Goal: Check status: Check status

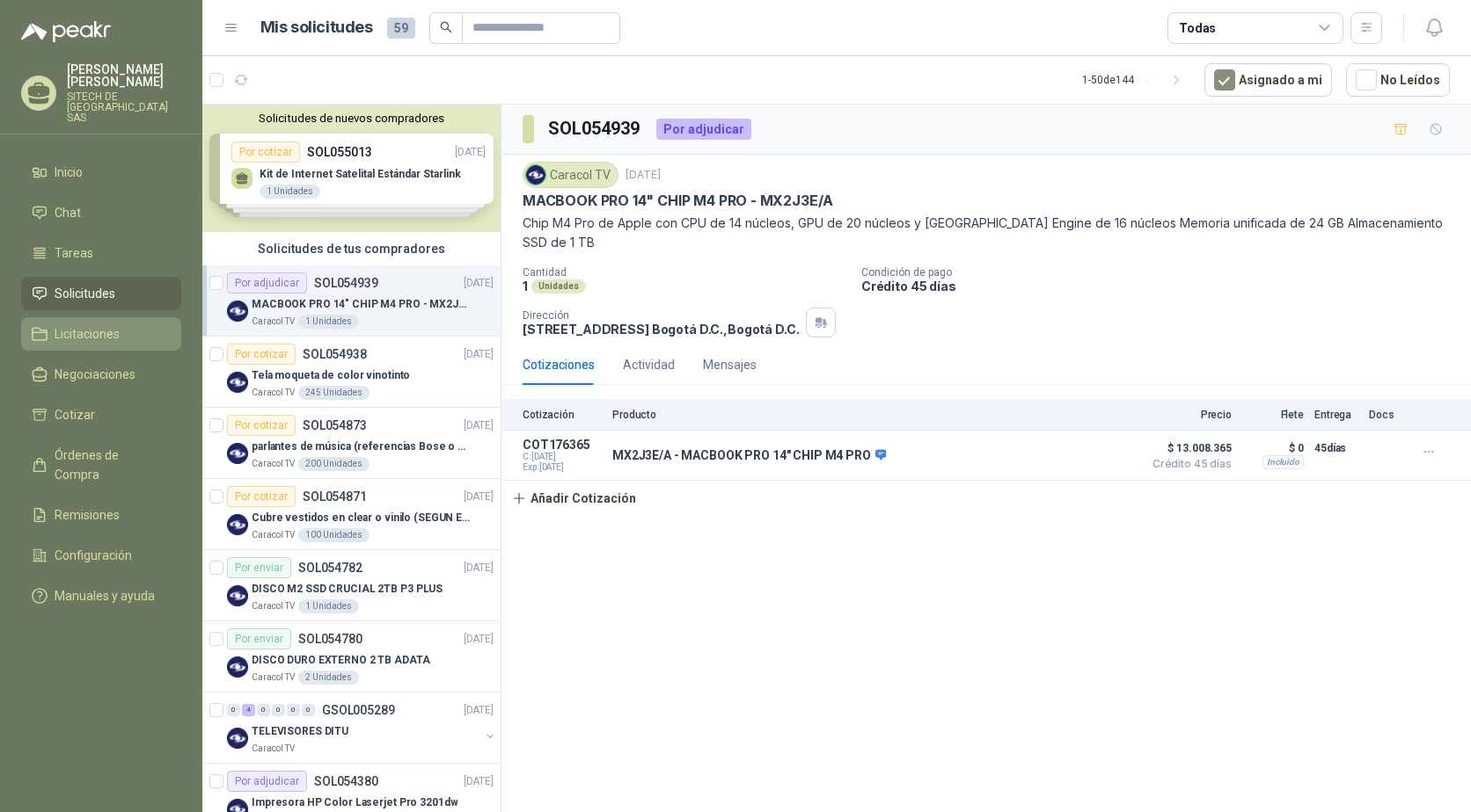
click at [94, 324] on span "Licitaciones" at bounding box center [87, 334] width 65 height 19
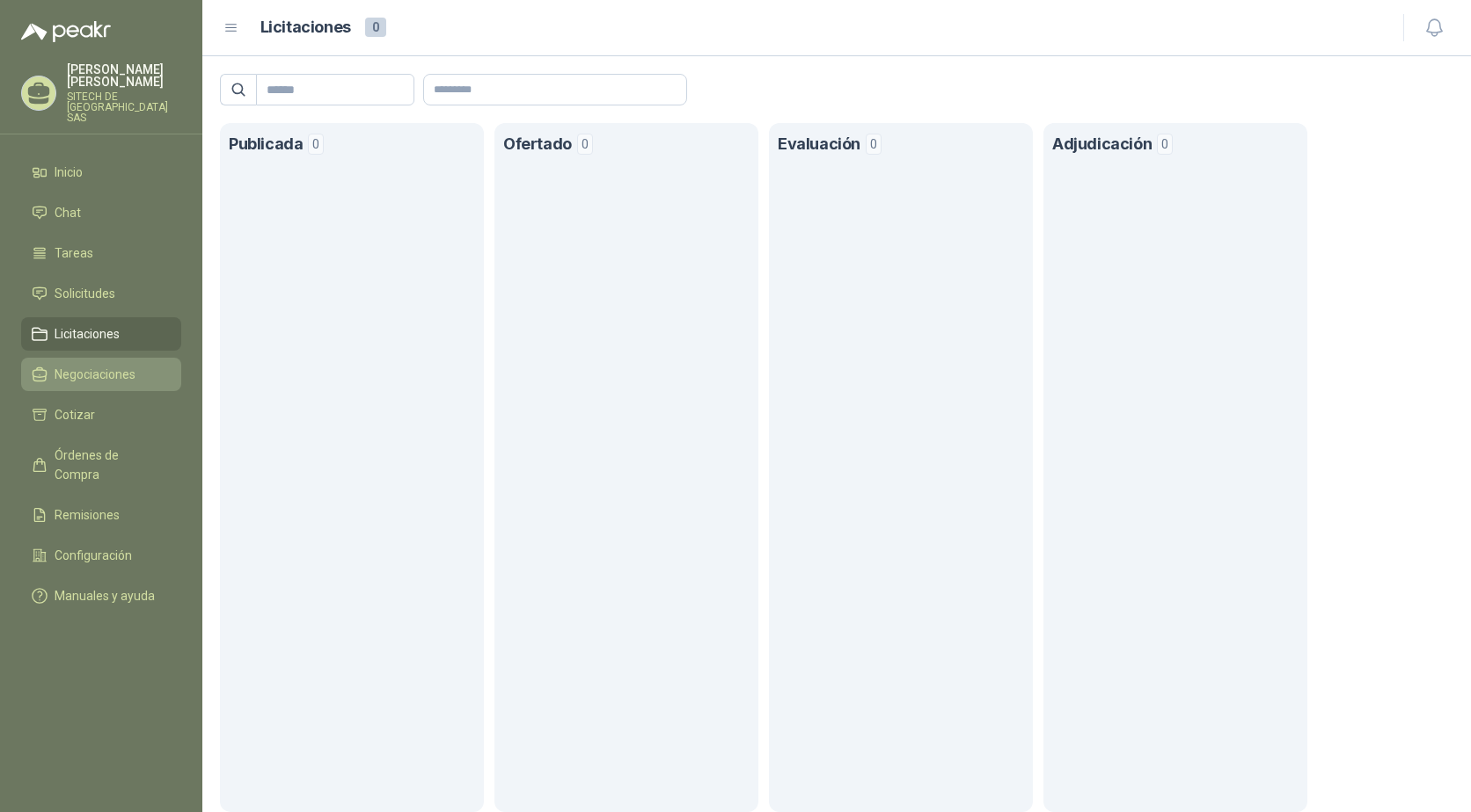
click at [112, 365] on span "Negociaciones" at bounding box center [95, 374] width 81 height 19
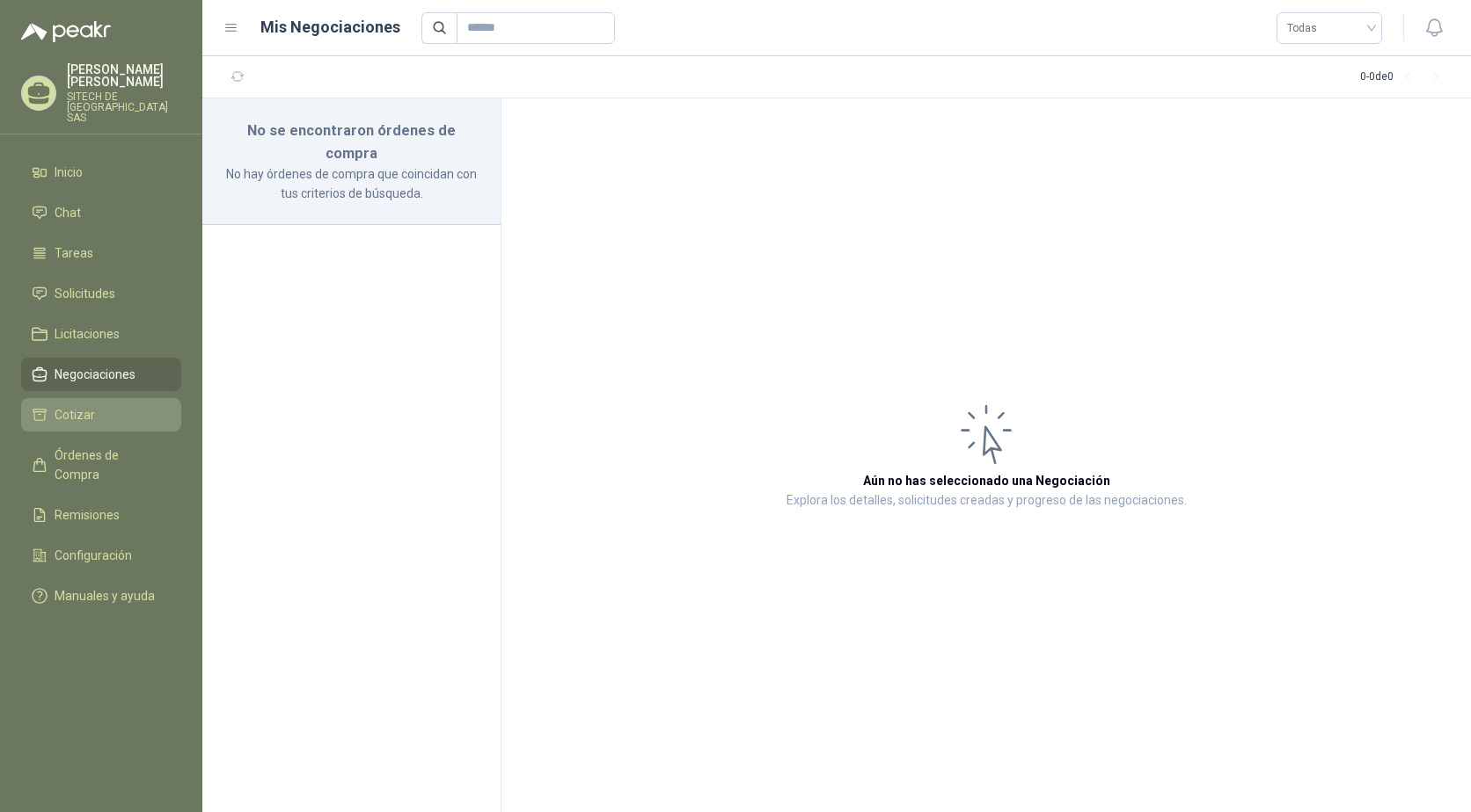
click at [89, 418] on link "Cotizar" at bounding box center [101, 415] width 160 height 34
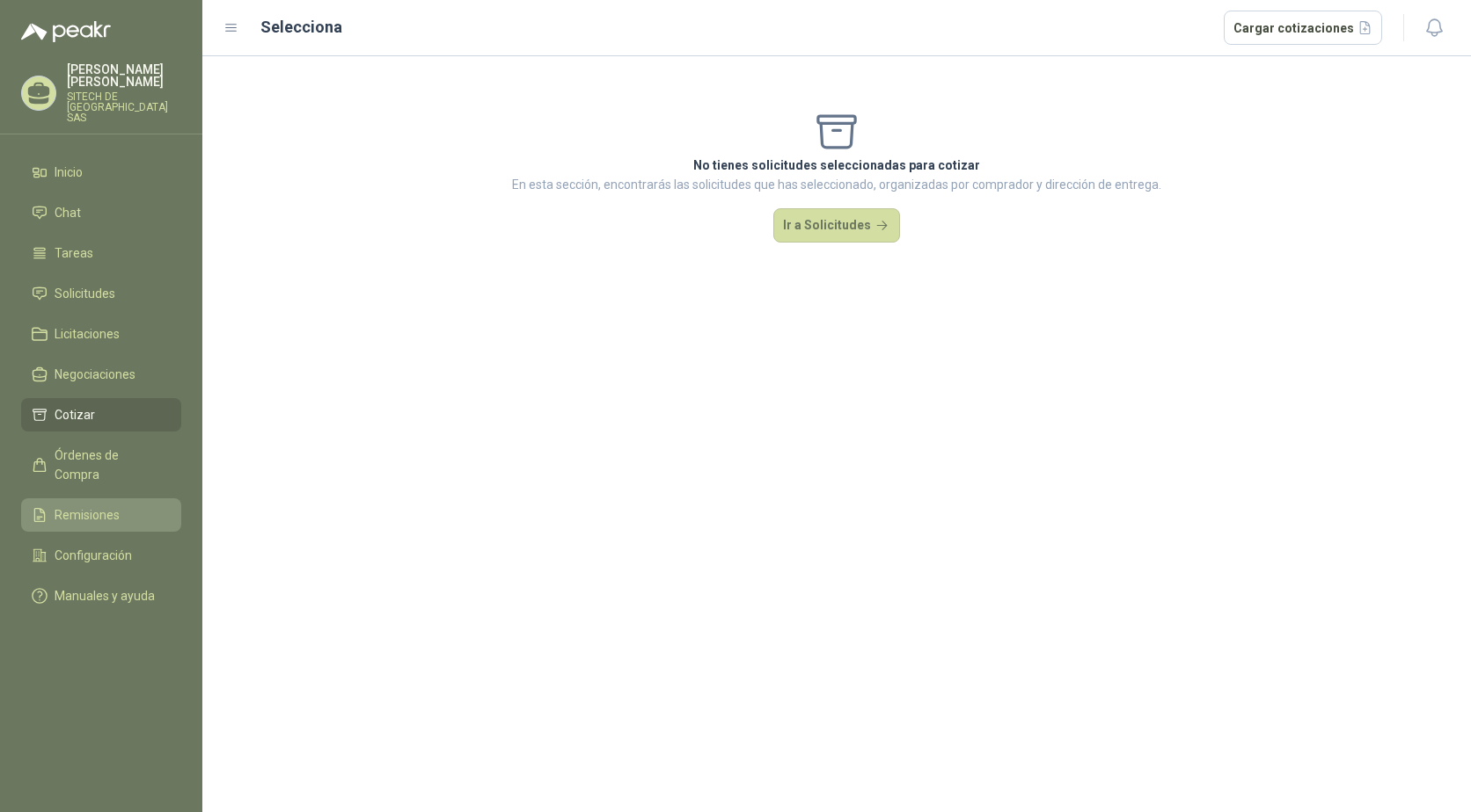
click at [100, 498] on link "Remisiones" at bounding box center [101, 514] width 160 height 34
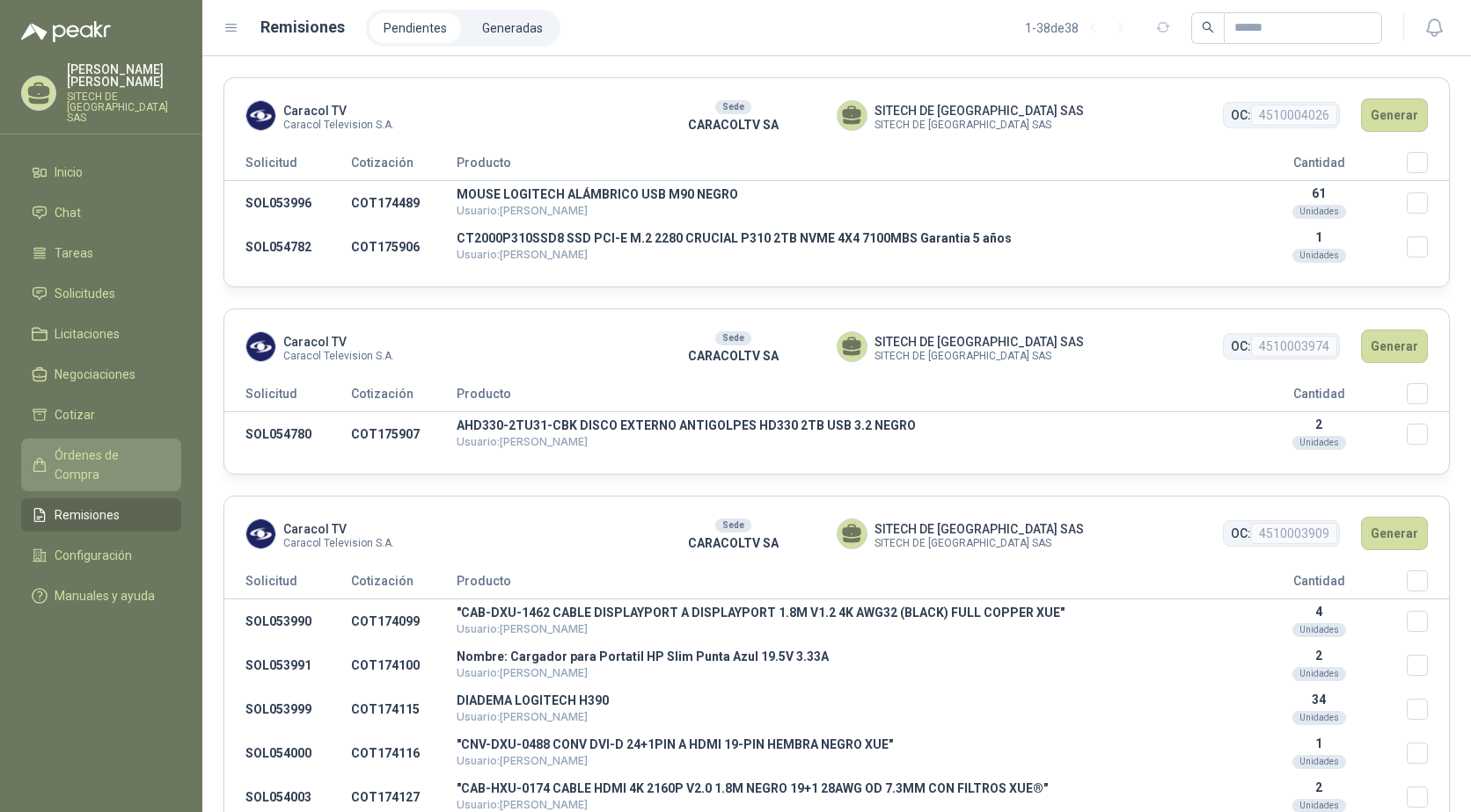
click at [95, 447] on span "Órdenes de Compra" at bounding box center [109, 465] width 110 height 38
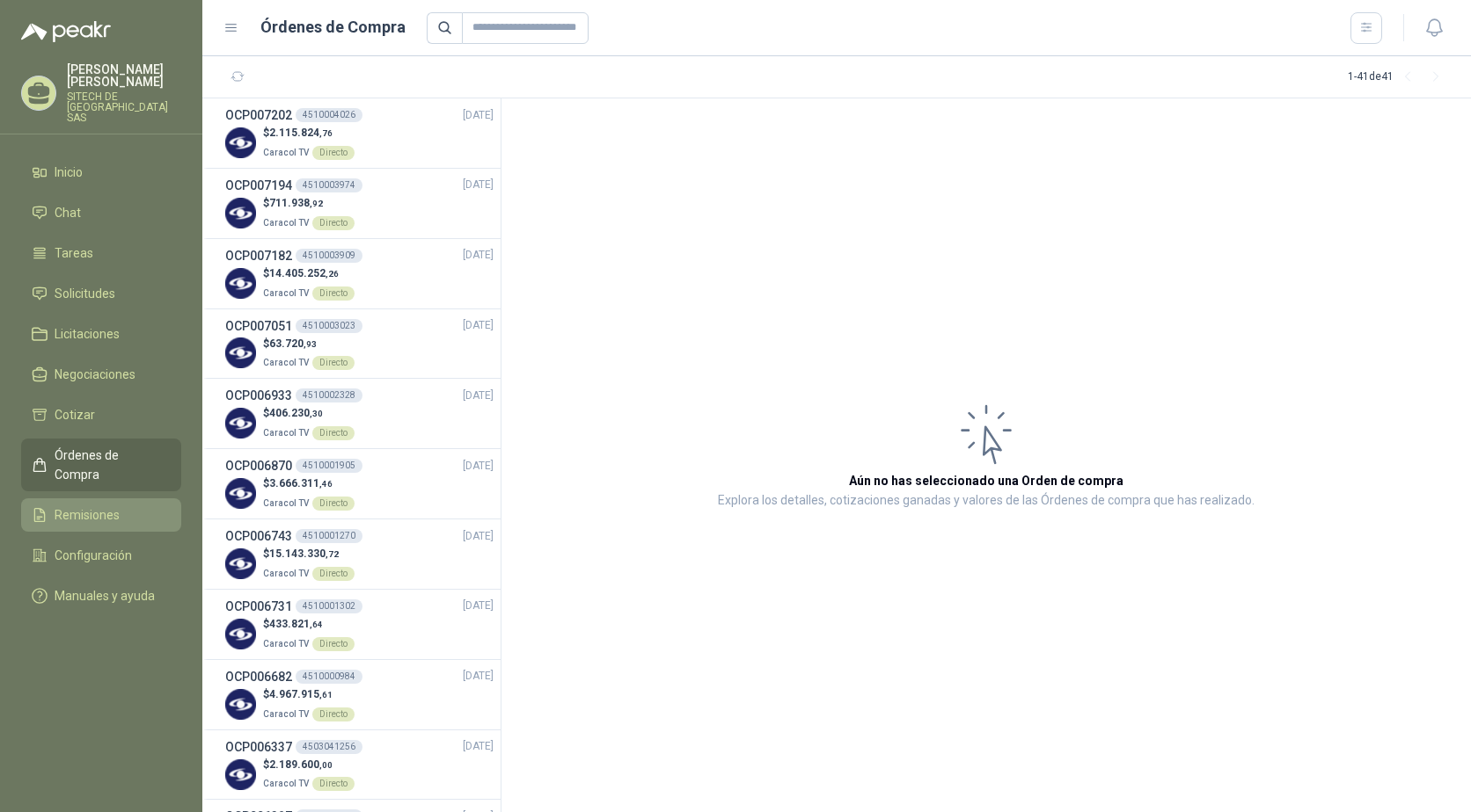
click at [102, 498] on link "Remisiones" at bounding box center [101, 514] width 160 height 34
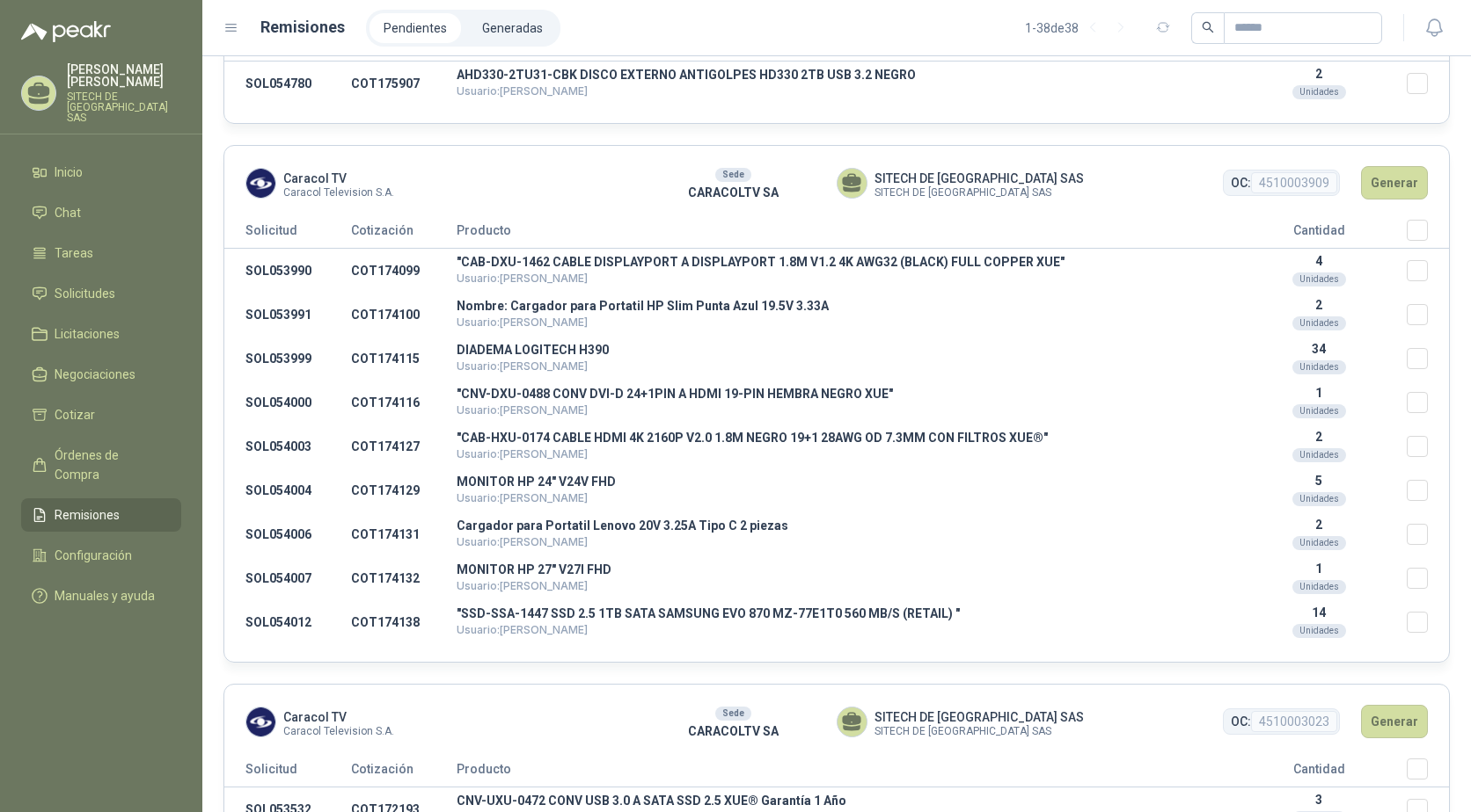
scroll to position [351, 0]
click at [518, 562] on p "MONITOR HP 27" V27I FHD" at bounding box center [843, 568] width 774 height 12
click at [518, 569] on p "MONITOR HP 27" V27I FHD" at bounding box center [843, 568] width 774 height 12
click at [84, 445] on span "Órdenes de Compra" at bounding box center [109, 465] width 110 height 38
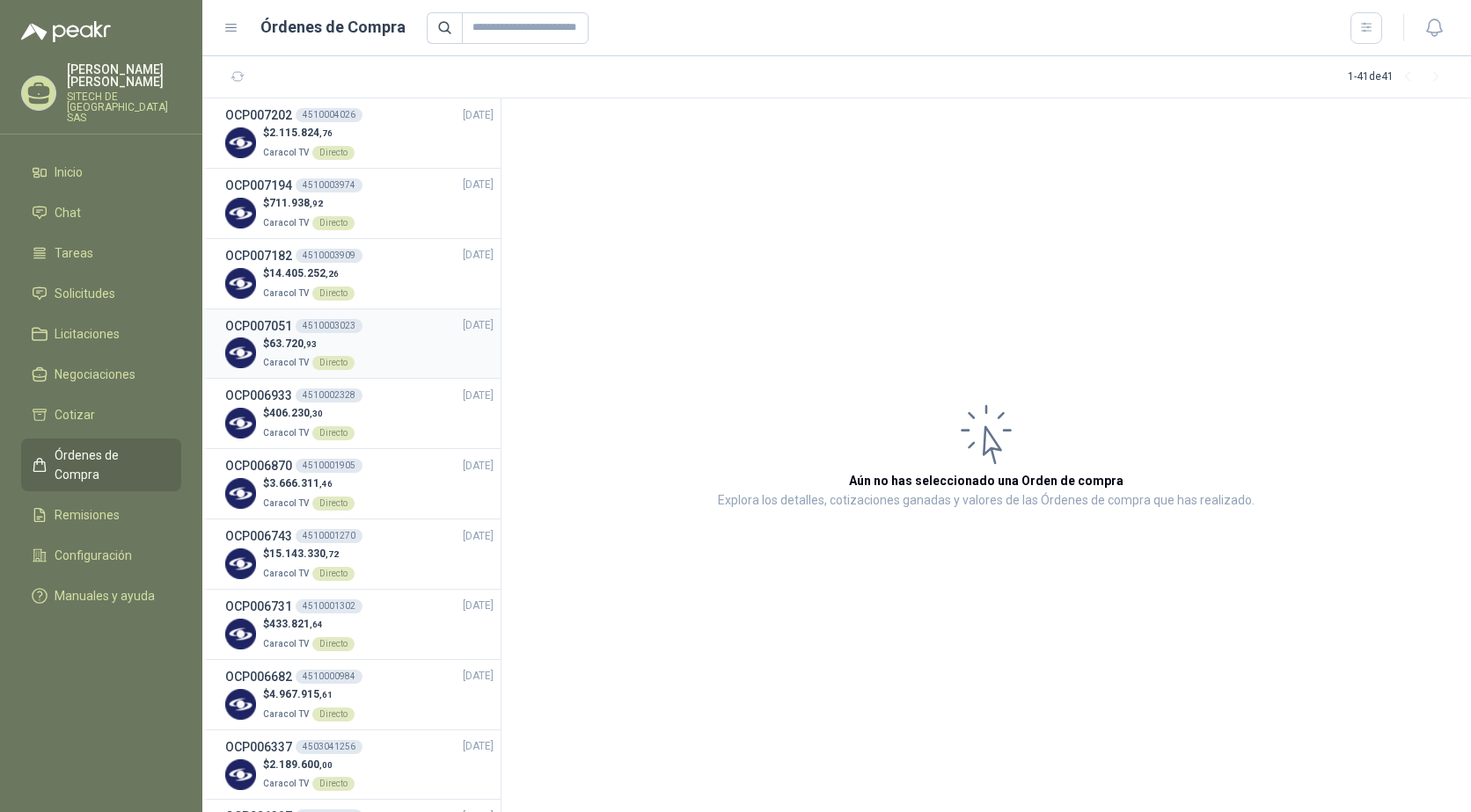
click at [366, 331] on div "OCP007051 4510003023 [DATE]" at bounding box center [359, 326] width 268 height 19
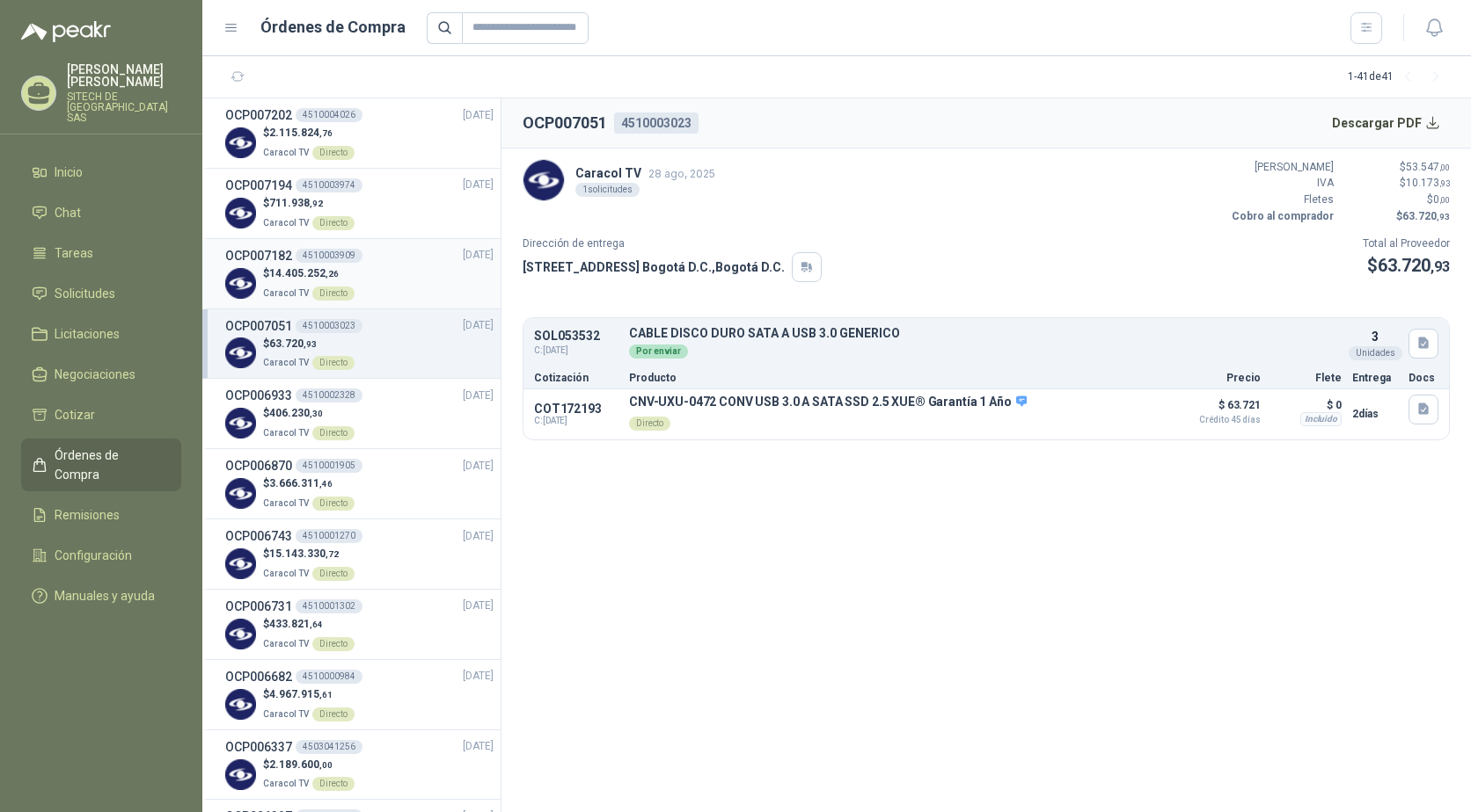
click at [371, 286] on div "$ 14.405.252 ,26 Caracol TV Directo" at bounding box center [359, 284] width 268 height 36
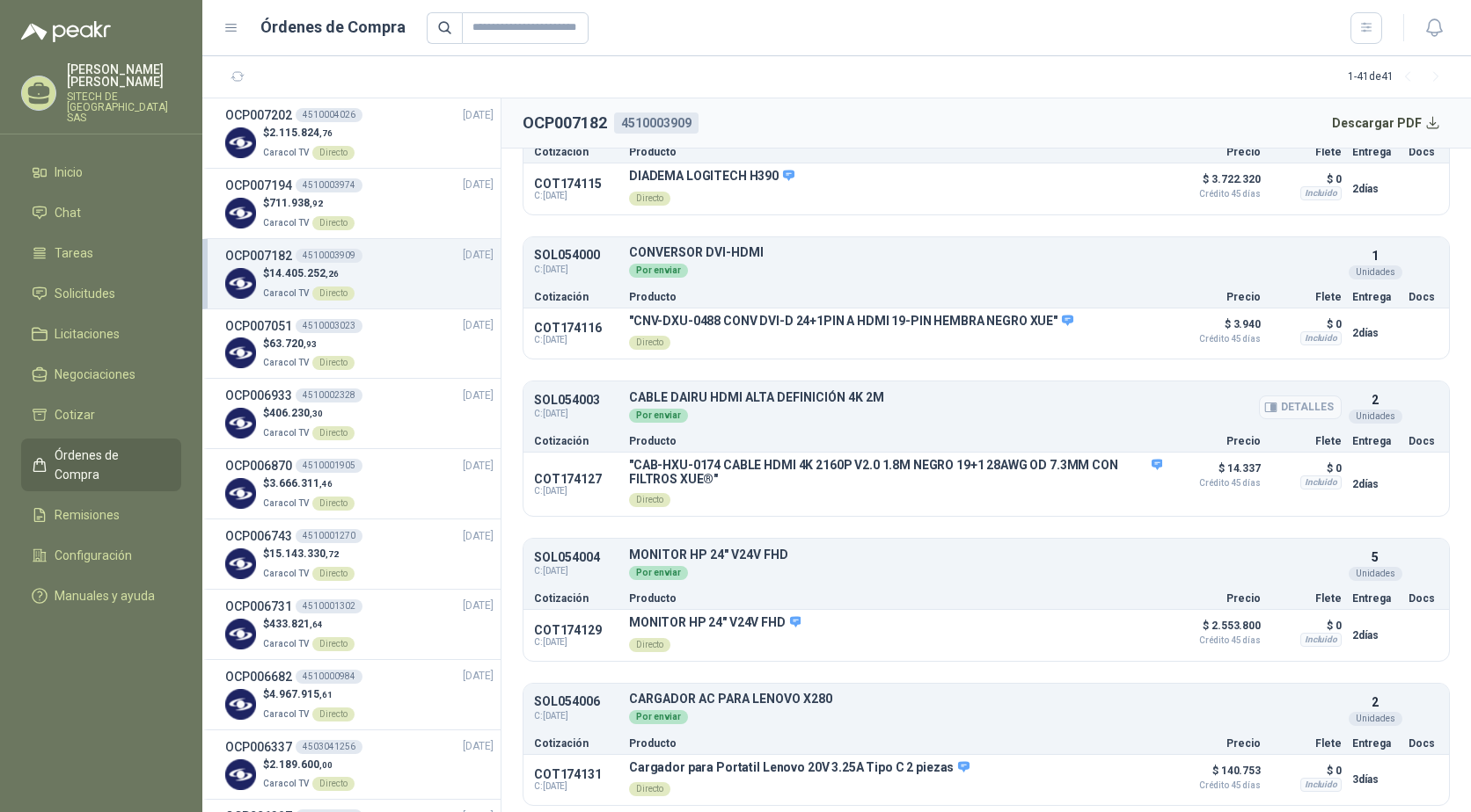
scroll to position [615, 0]
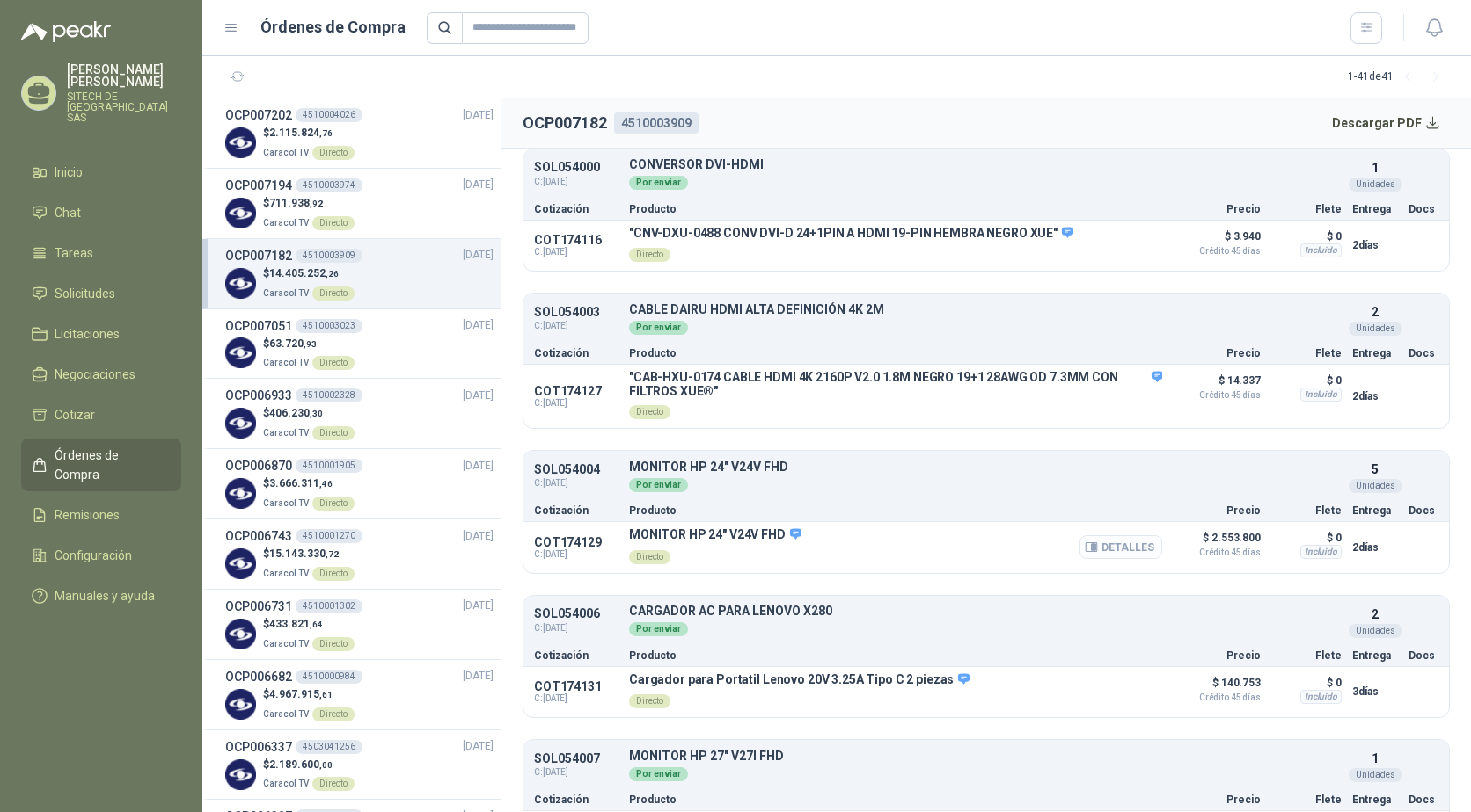
click at [1086, 544] on icon "button" at bounding box center [1092, 547] width 13 height 13
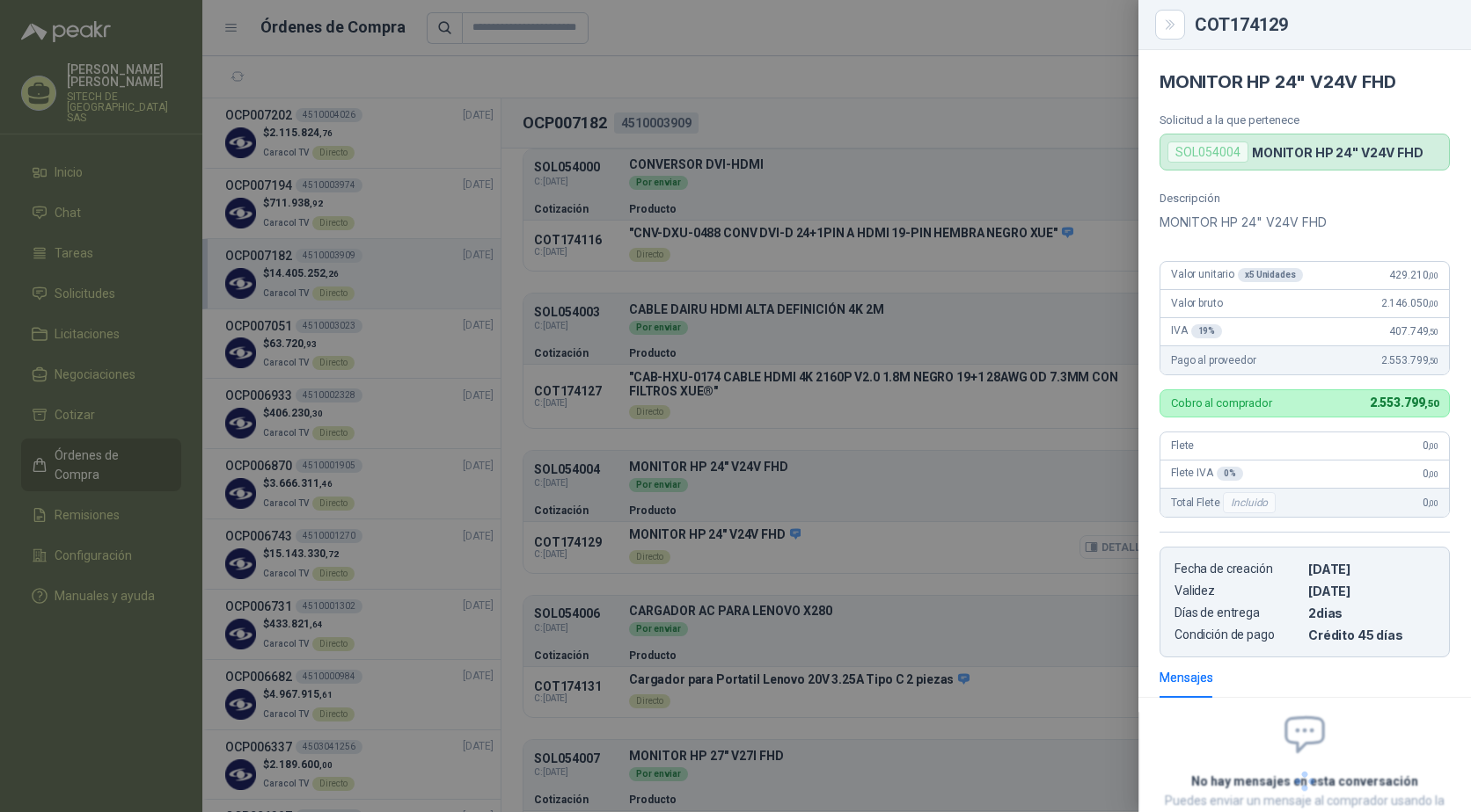
scroll to position [129, 0]
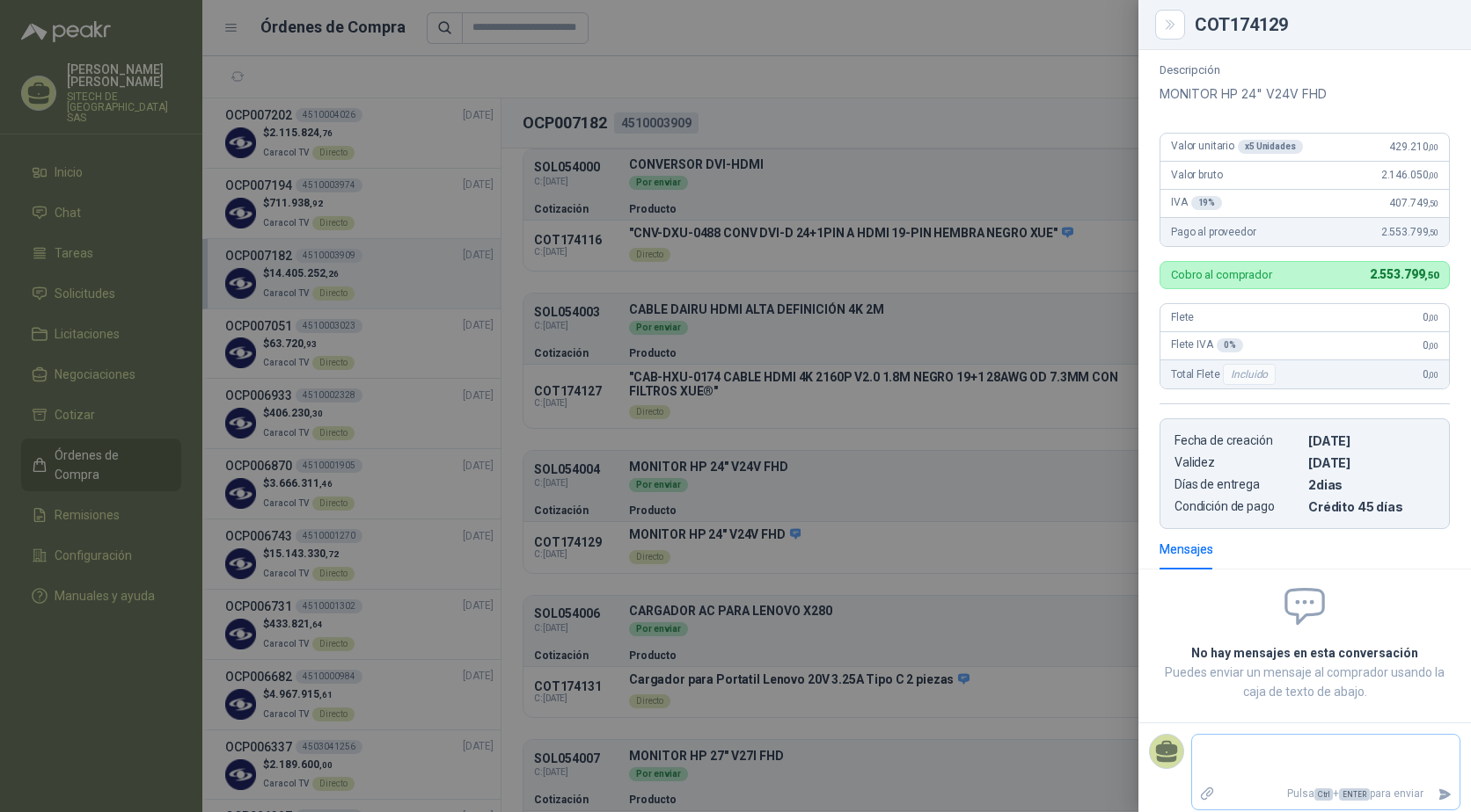
click at [1207, 751] on textarea at bounding box center [1325, 758] width 267 height 40
click at [709, 414] on div at bounding box center [736, 406] width 1471 height 812
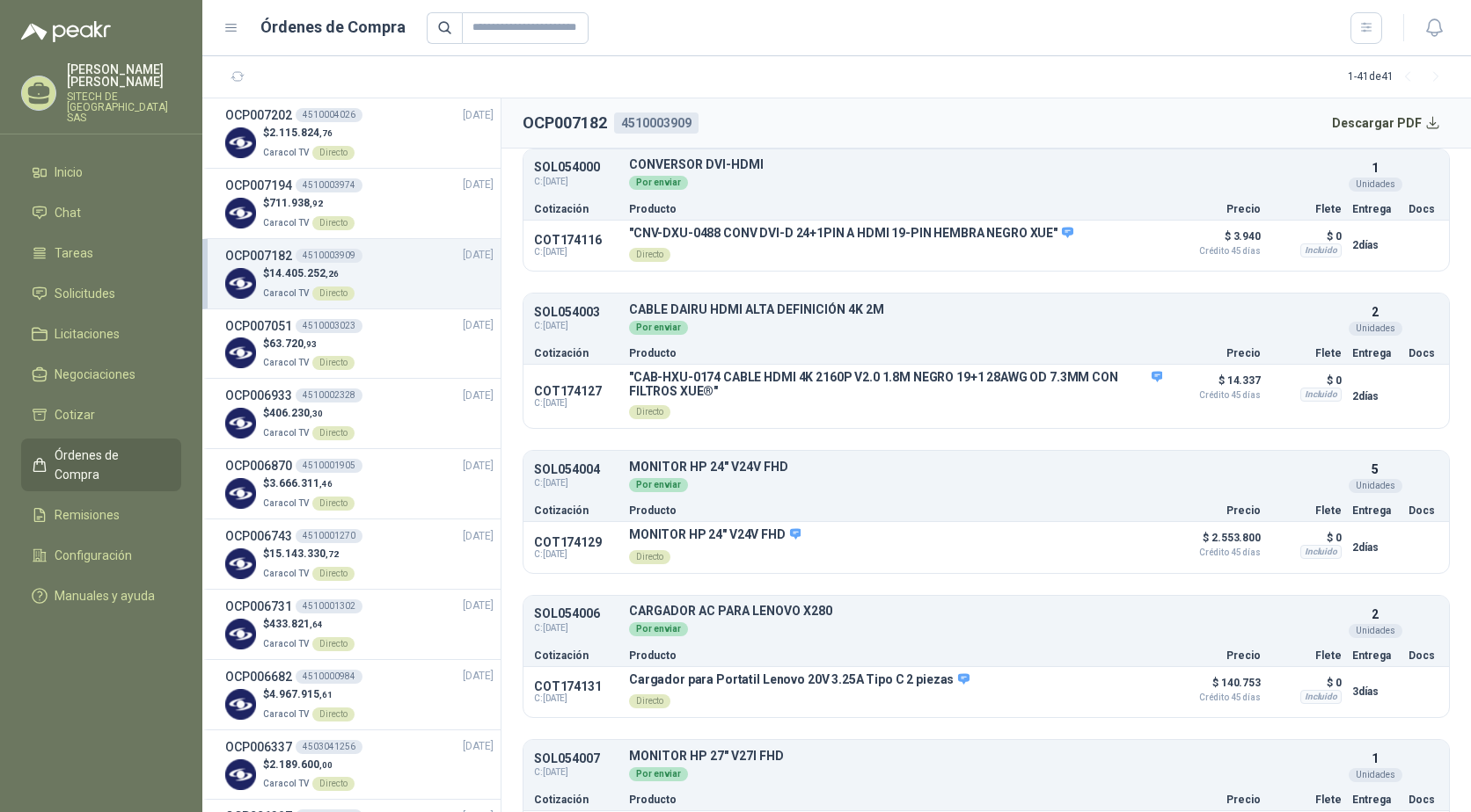
scroll to position [791, 0]
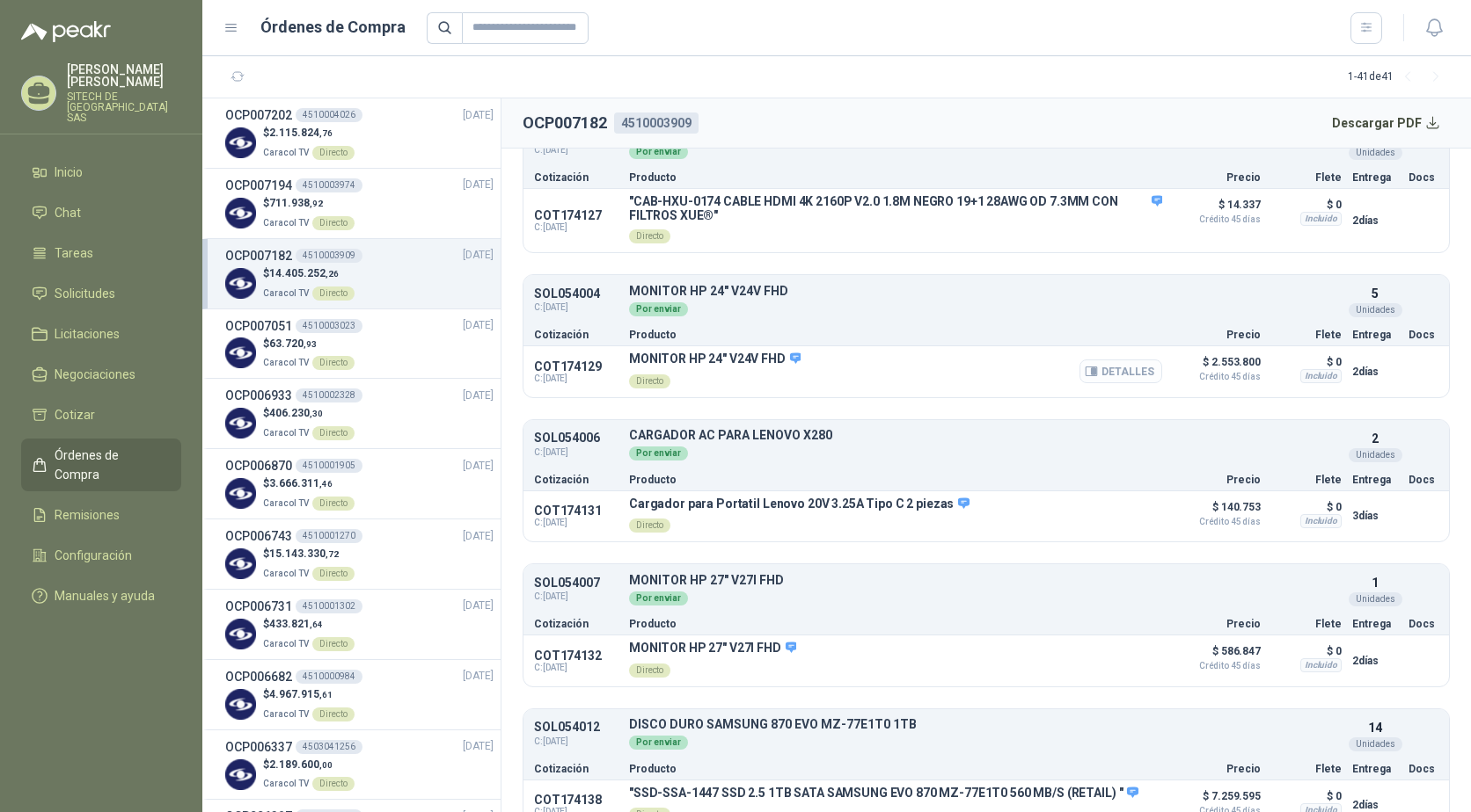
click at [1109, 367] on button "Detalles" at bounding box center [1121, 371] width 83 height 24
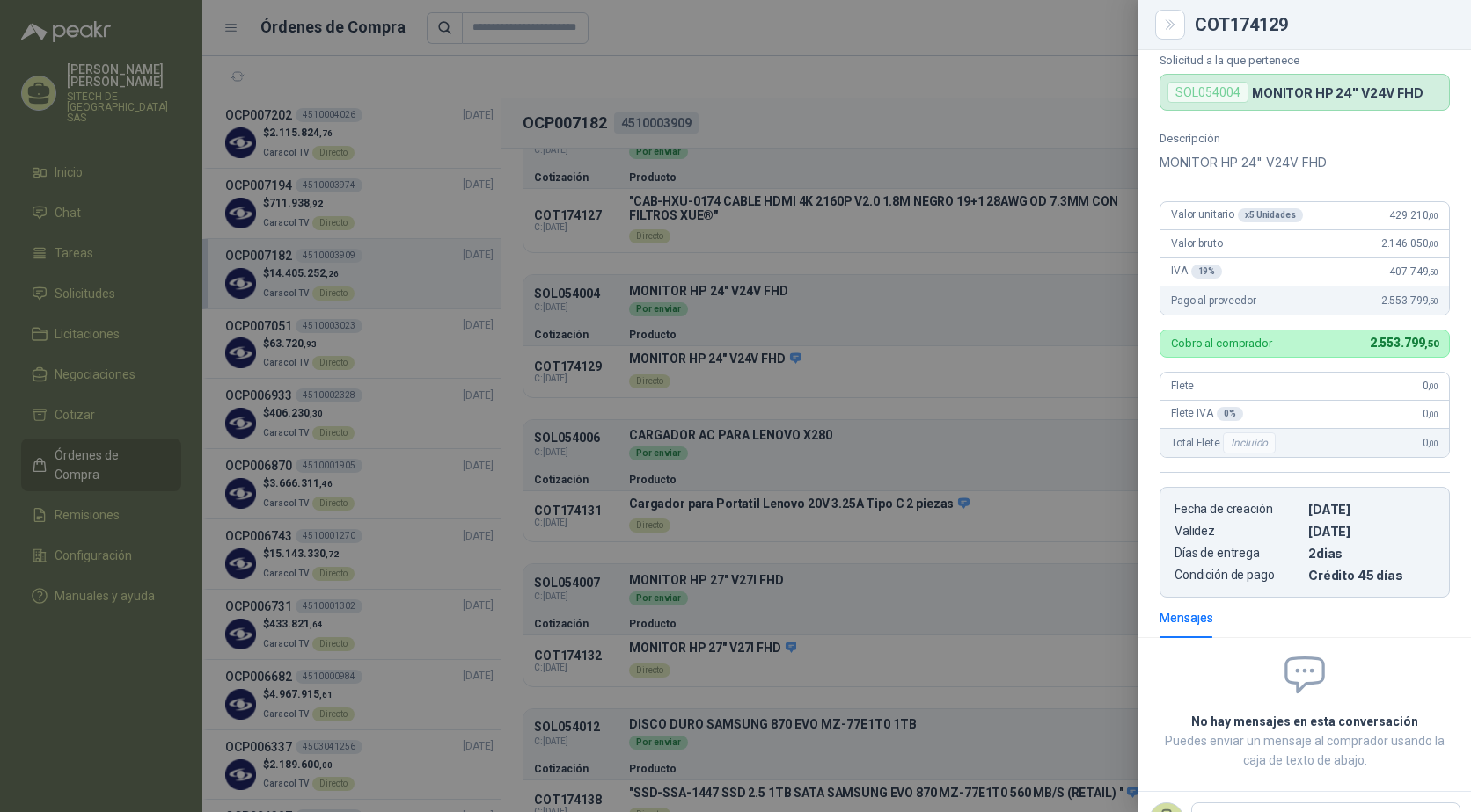
scroll to position [0, 0]
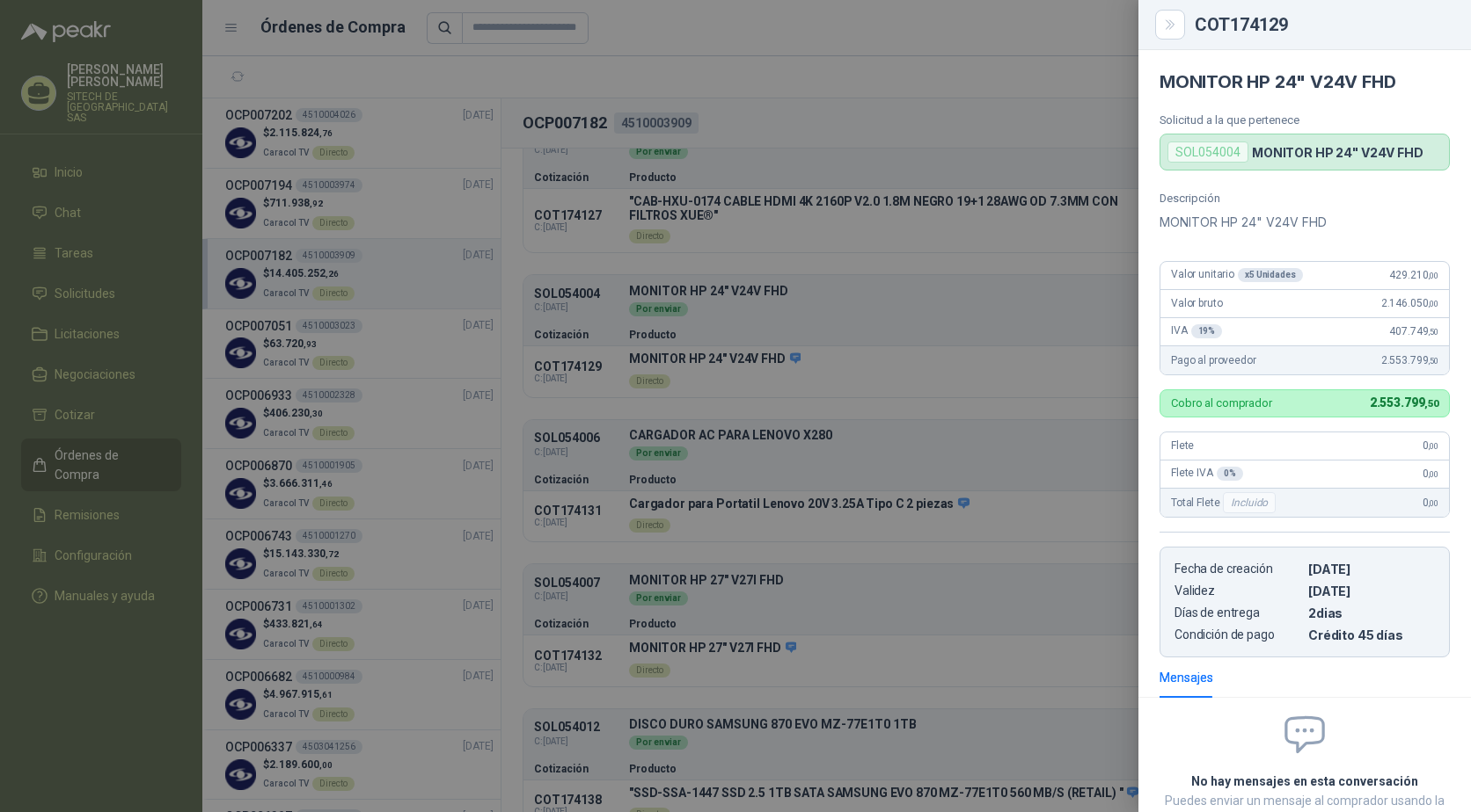
click at [1001, 123] on div at bounding box center [736, 406] width 1471 height 812
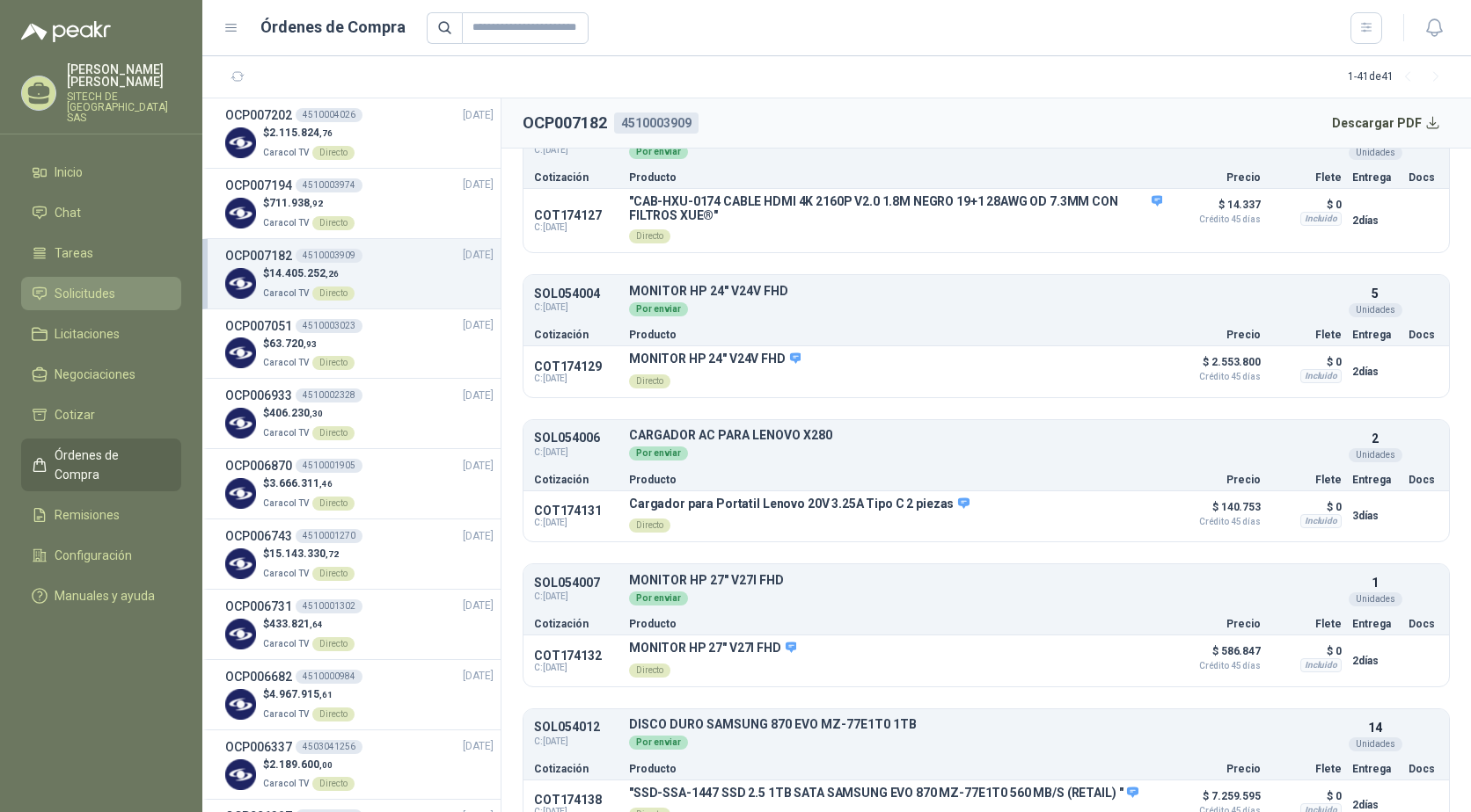
click at [89, 284] on span "Solicitudes" at bounding box center [84, 294] width 60 height 19
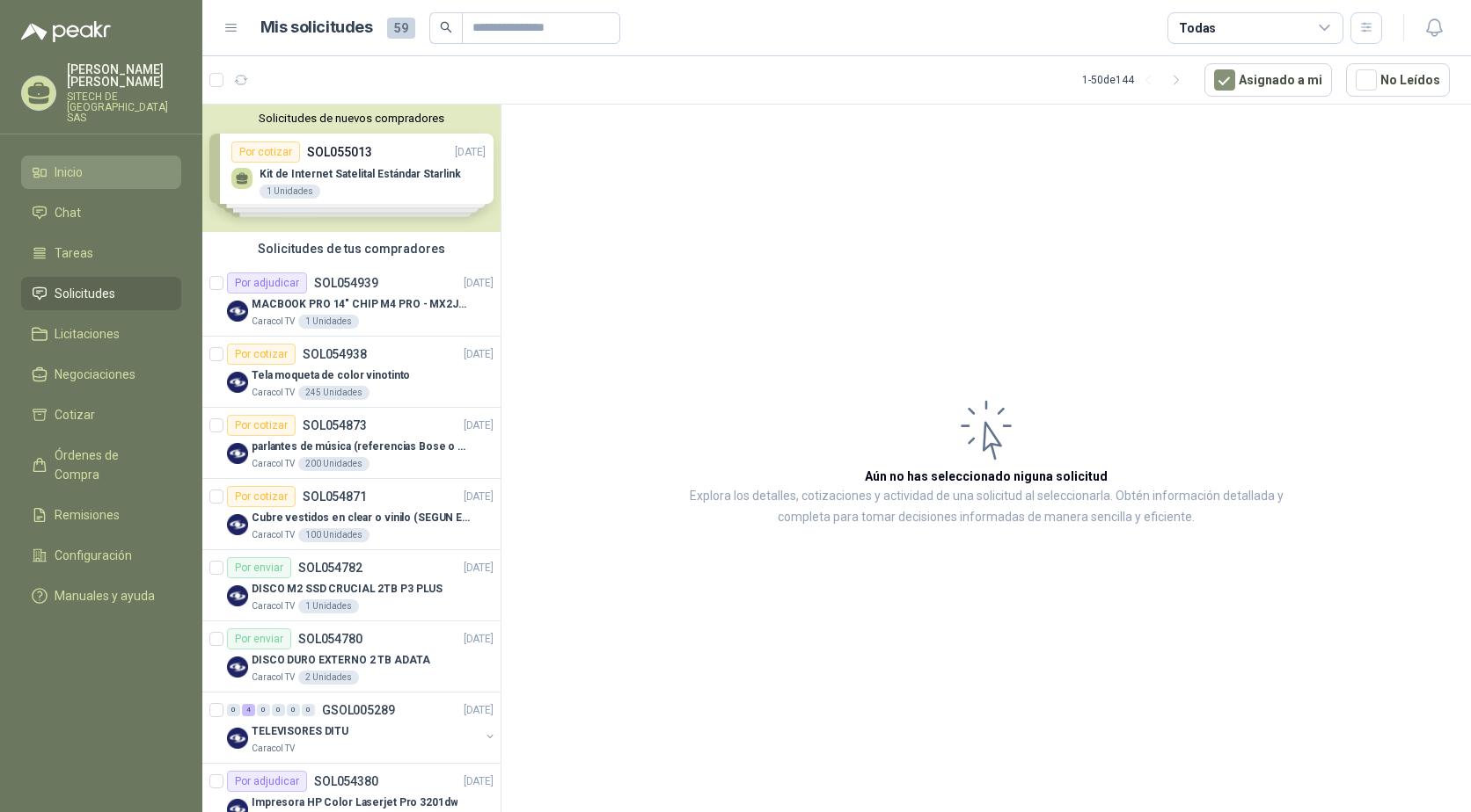
click at [83, 162] on span "Inicio" at bounding box center [68, 172] width 28 height 19
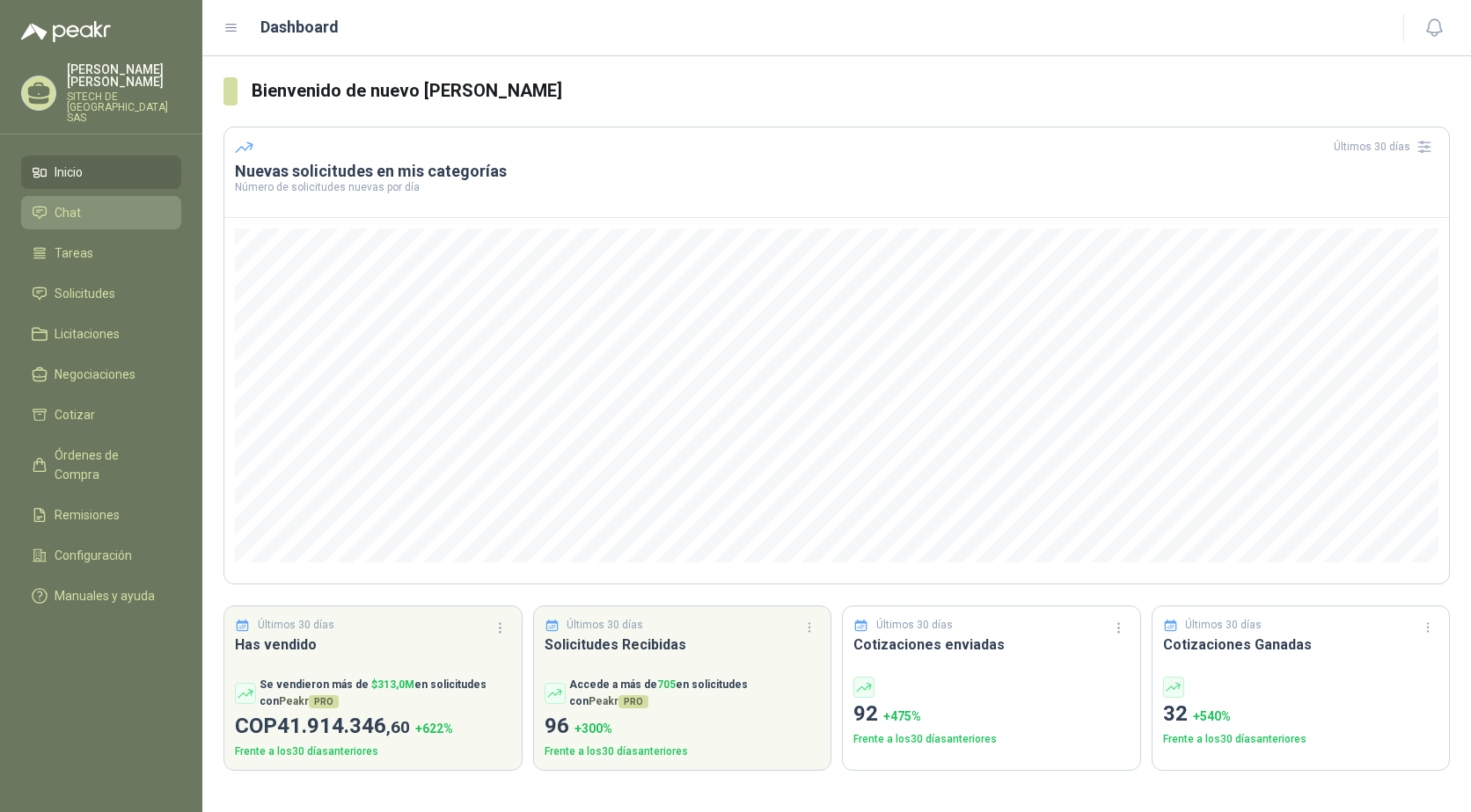
click at [96, 204] on li "Chat" at bounding box center [101, 213] width 139 height 19
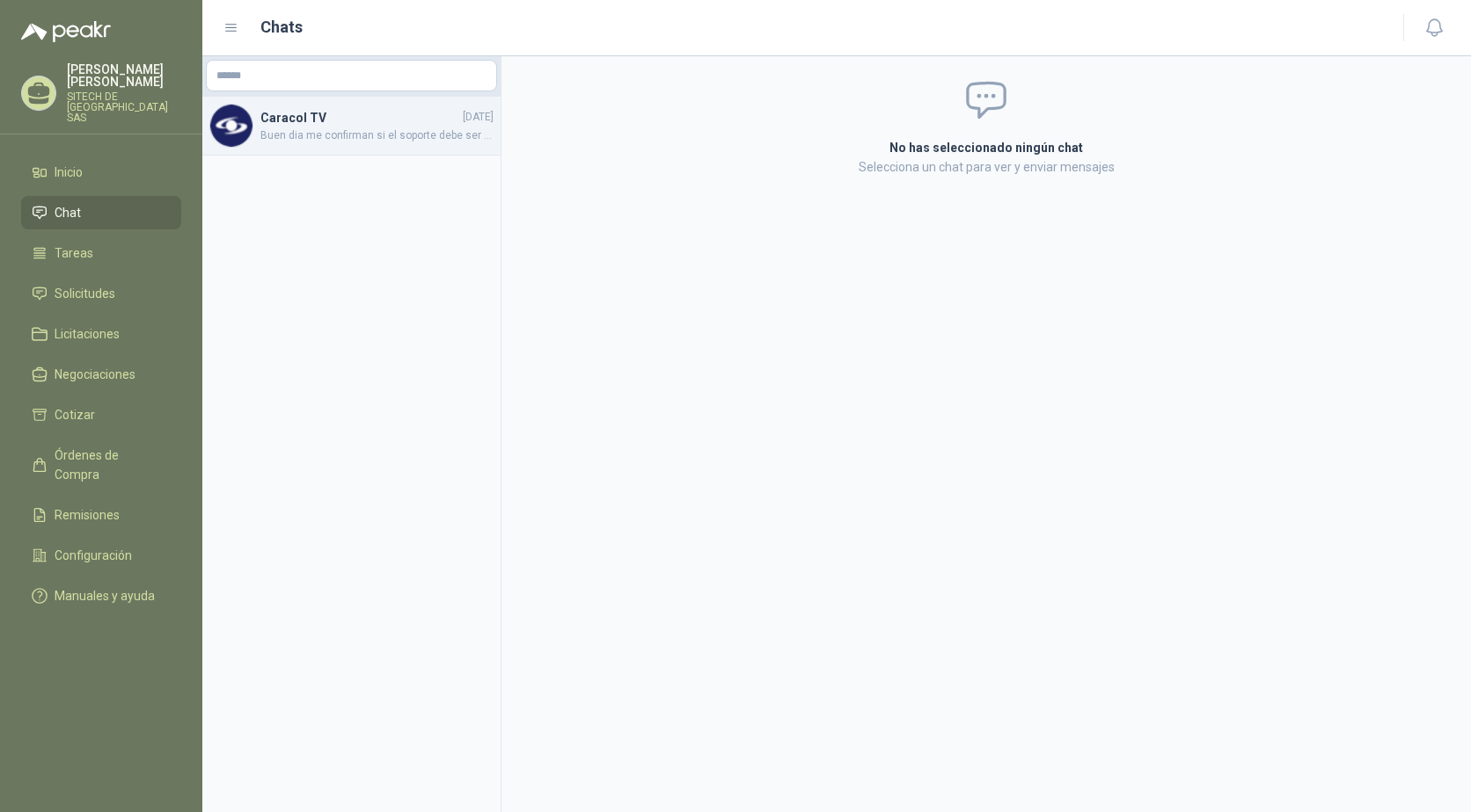
click at [341, 123] on h4 "Caracol TV" at bounding box center [359, 118] width 199 height 19
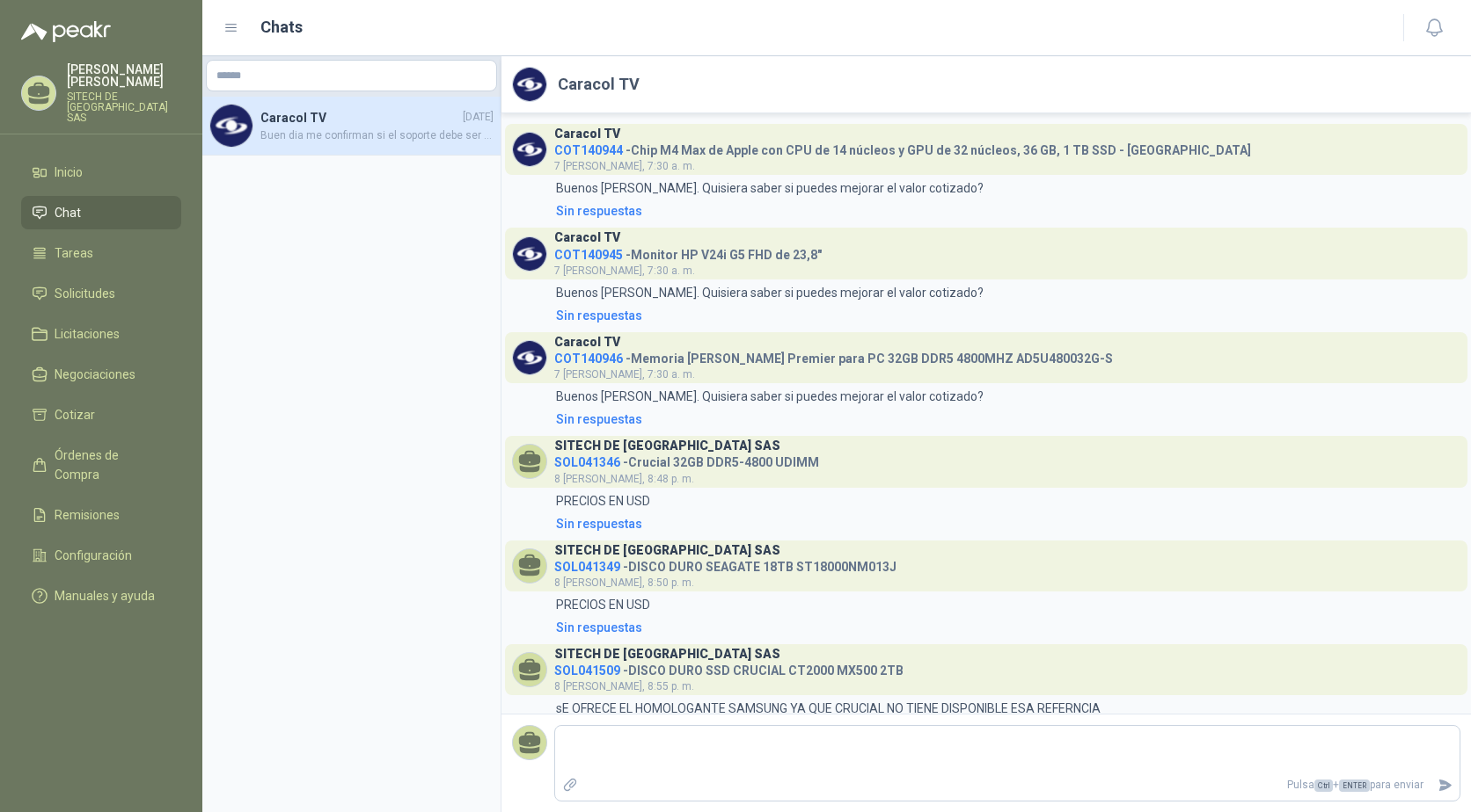
scroll to position [519, 0]
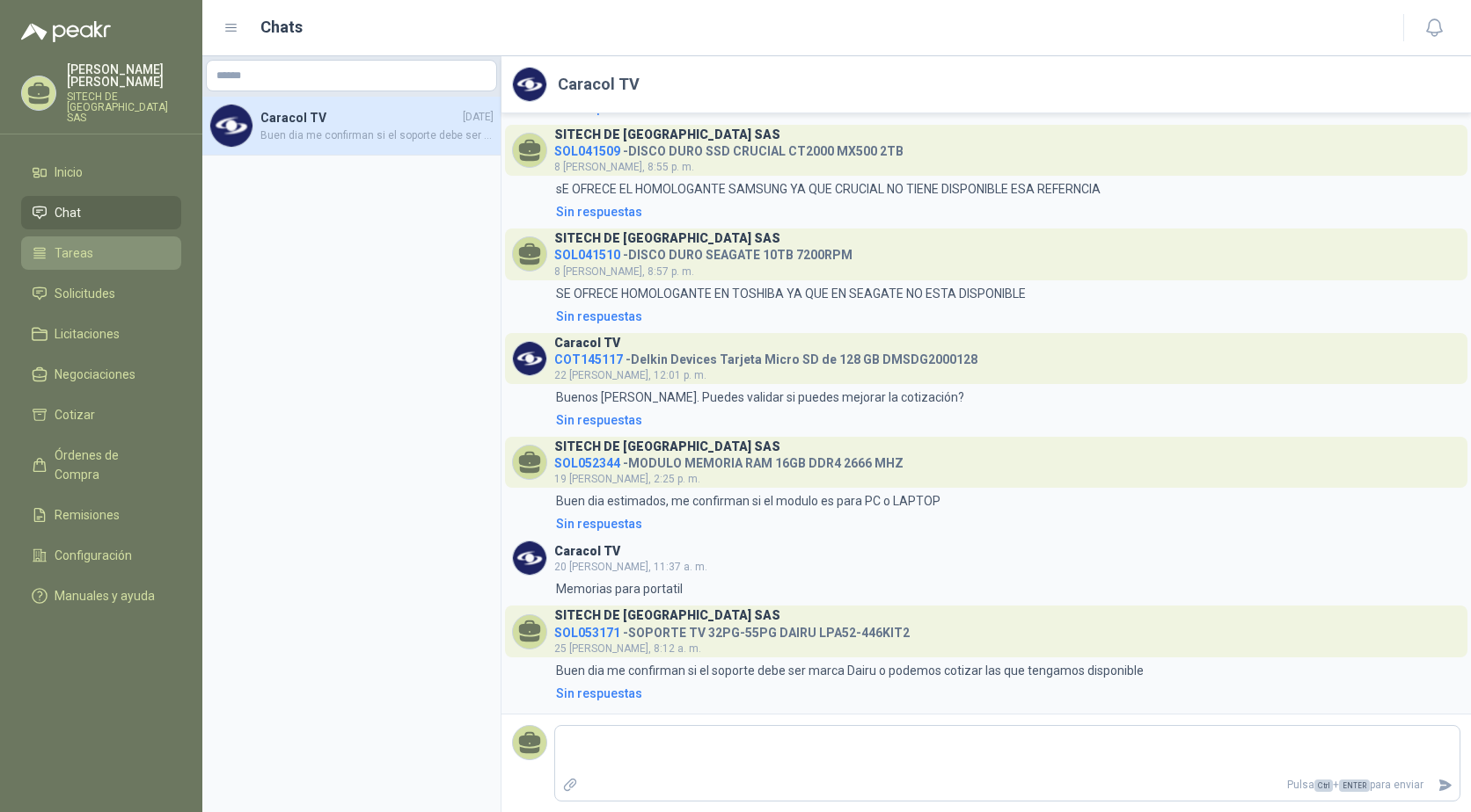
click at [104, 244] on li "Tareas" at bounding box center [101, 253] width 139 height 19
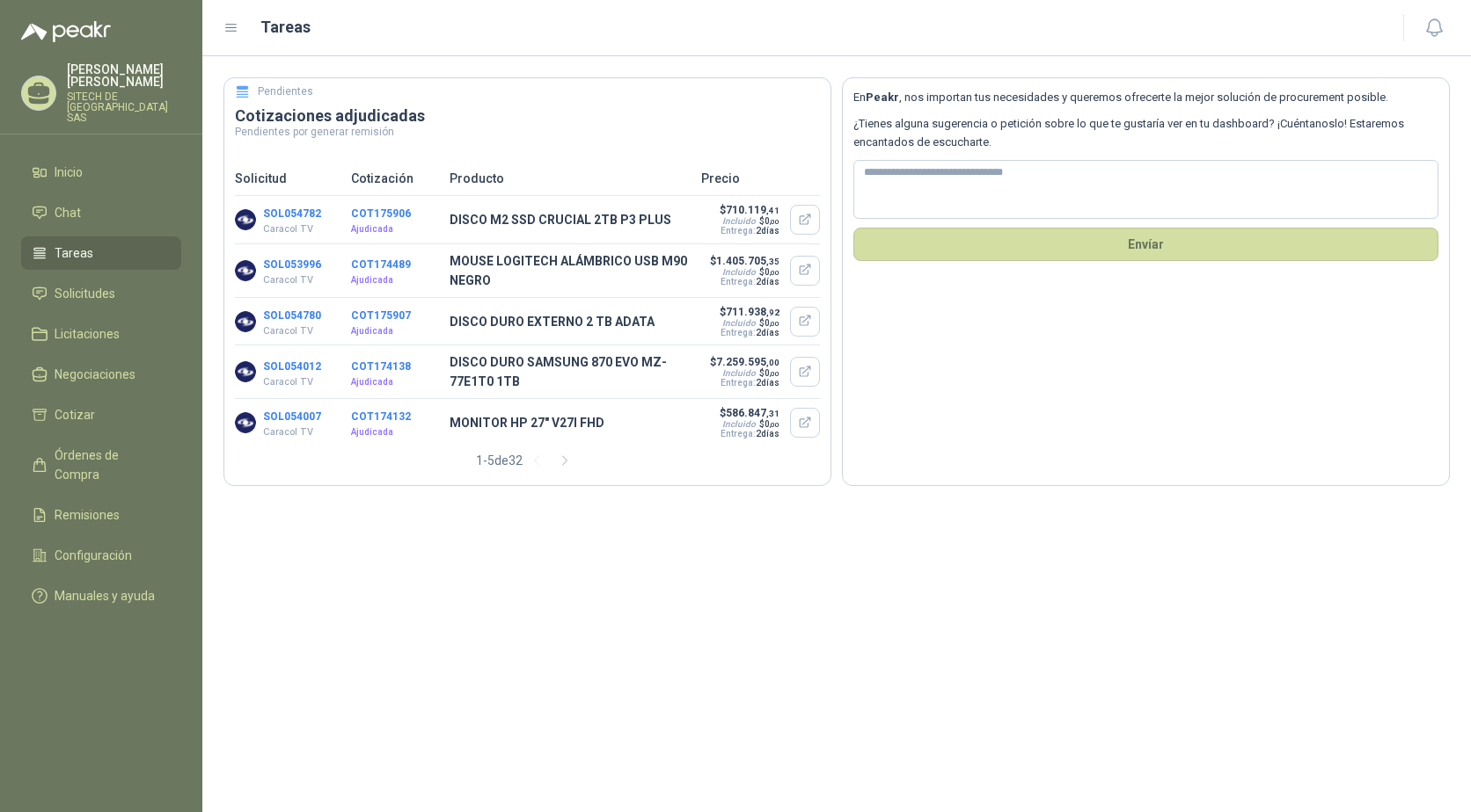
click at [367, 420] on button "COT174132" at bounding box center [381, 417] width 60 height 12
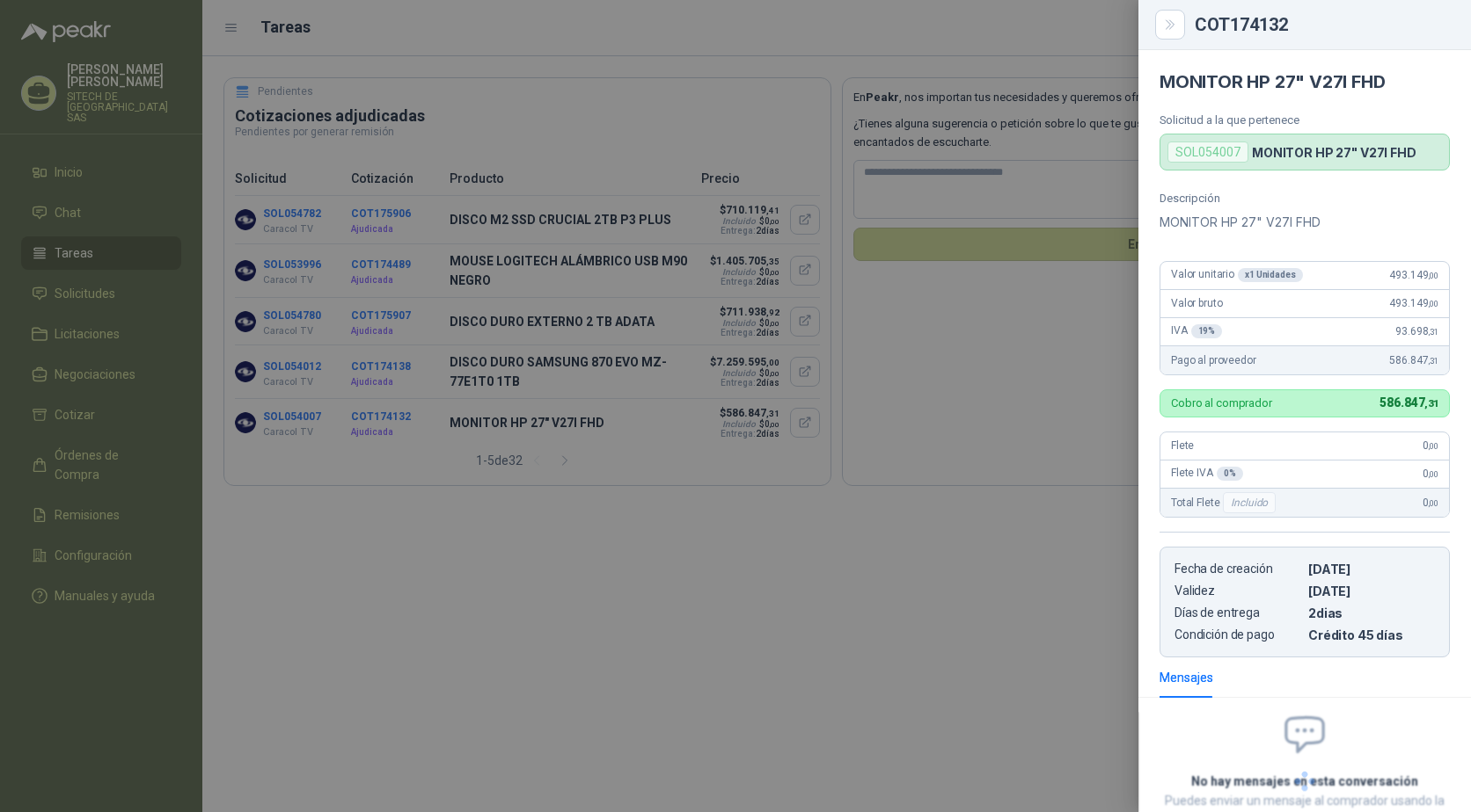
scroll to position [129, 0]
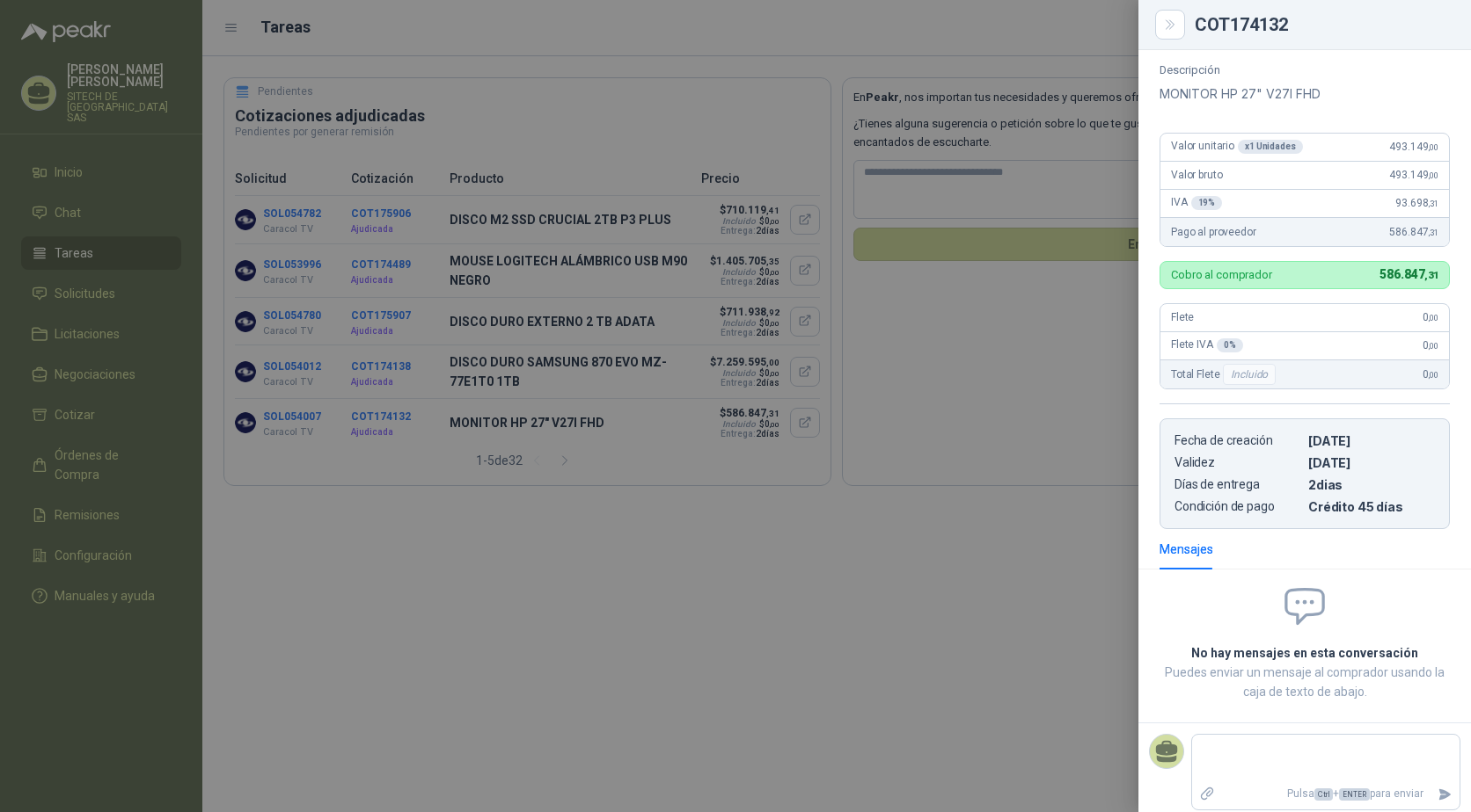
click at [757, 432] on div at bounding box center [736, 406] width 1471 height 812
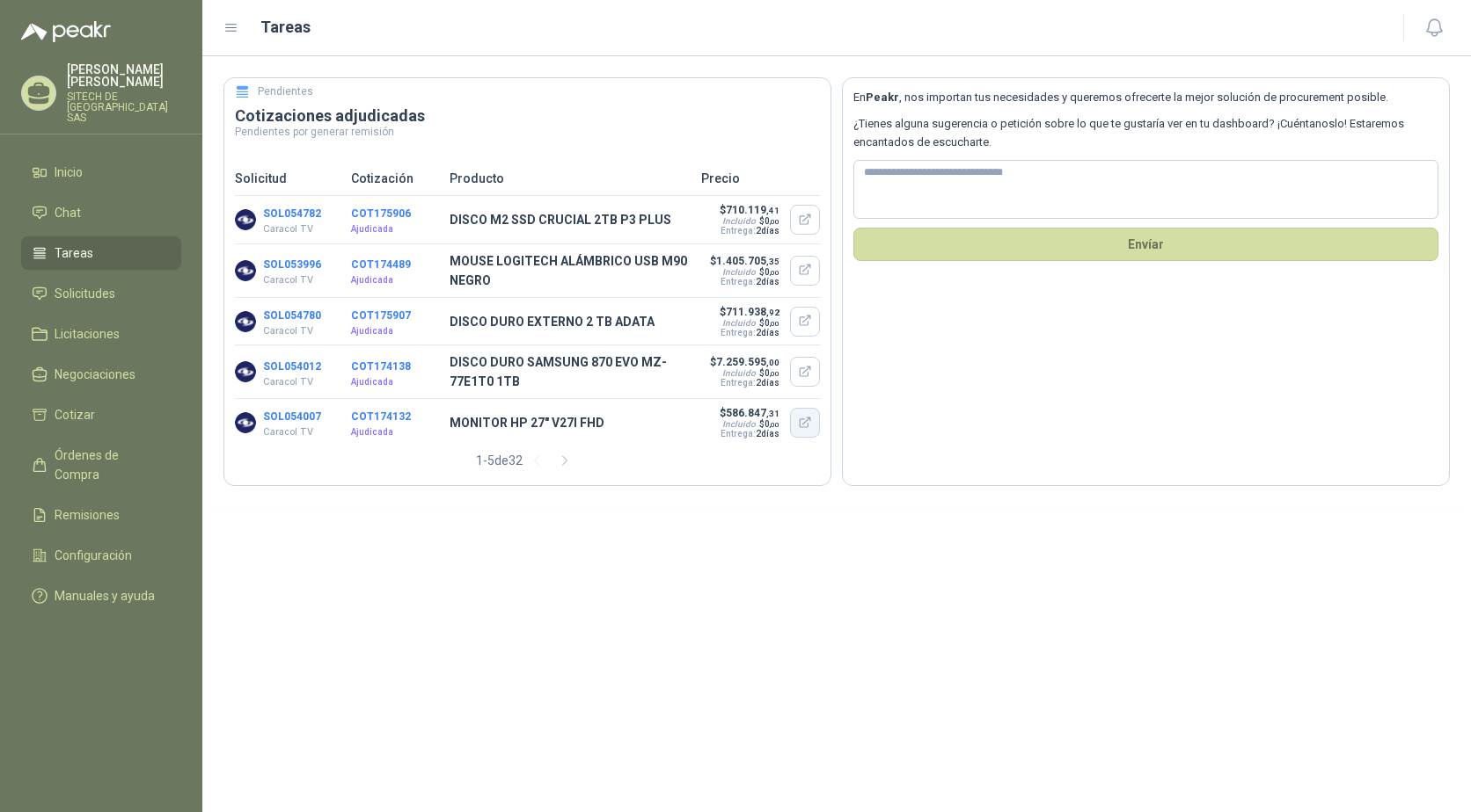
click at [805, 431] on icon "button" at bounding box center [806, 423] width 15 height 15
click at [79, 167] on span "Inicio" at bounding box center [68, 172] width 28 height 19
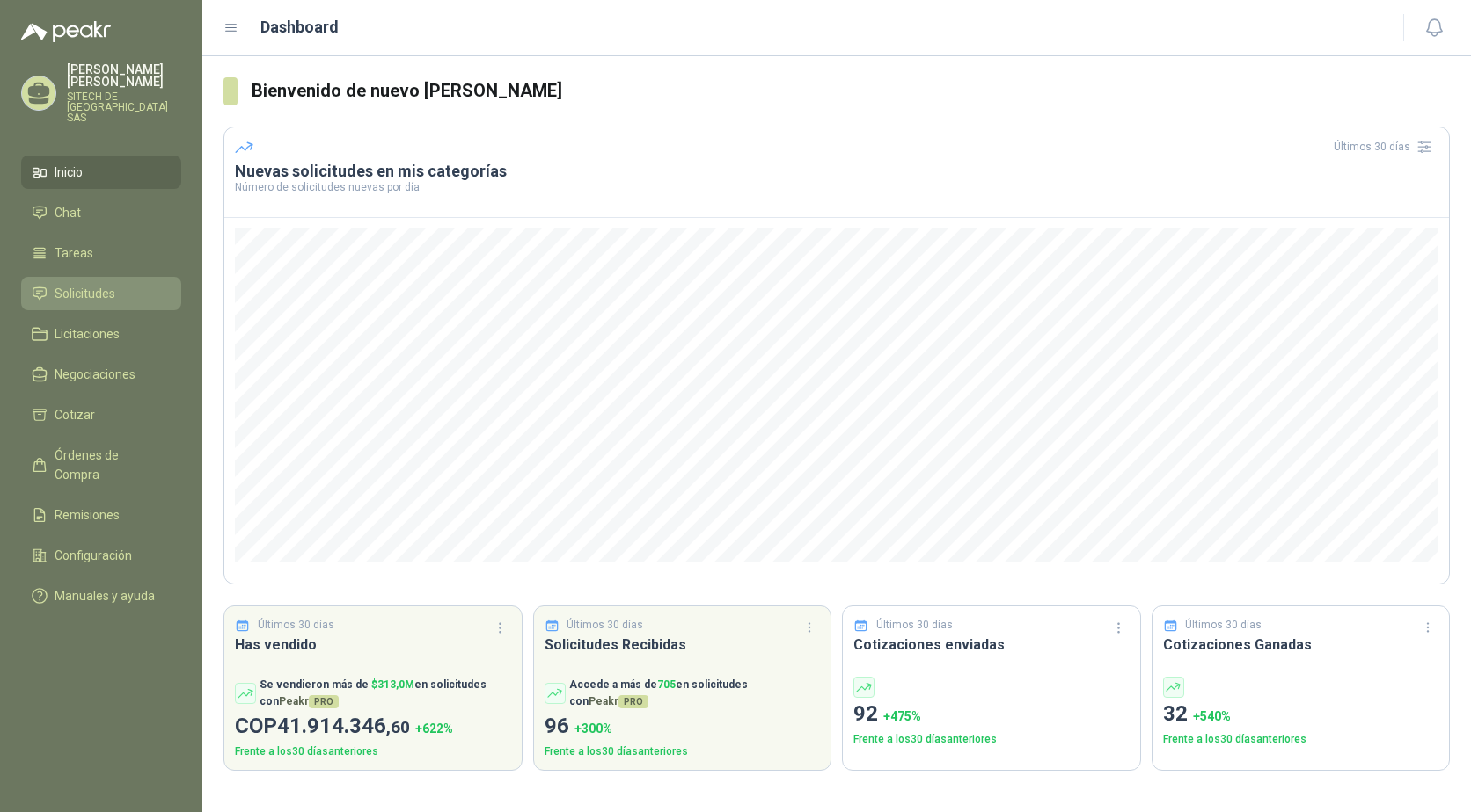
click at [79, 277] on link "Solicitudes" at bounding box center [101, 294] width 160 height 34
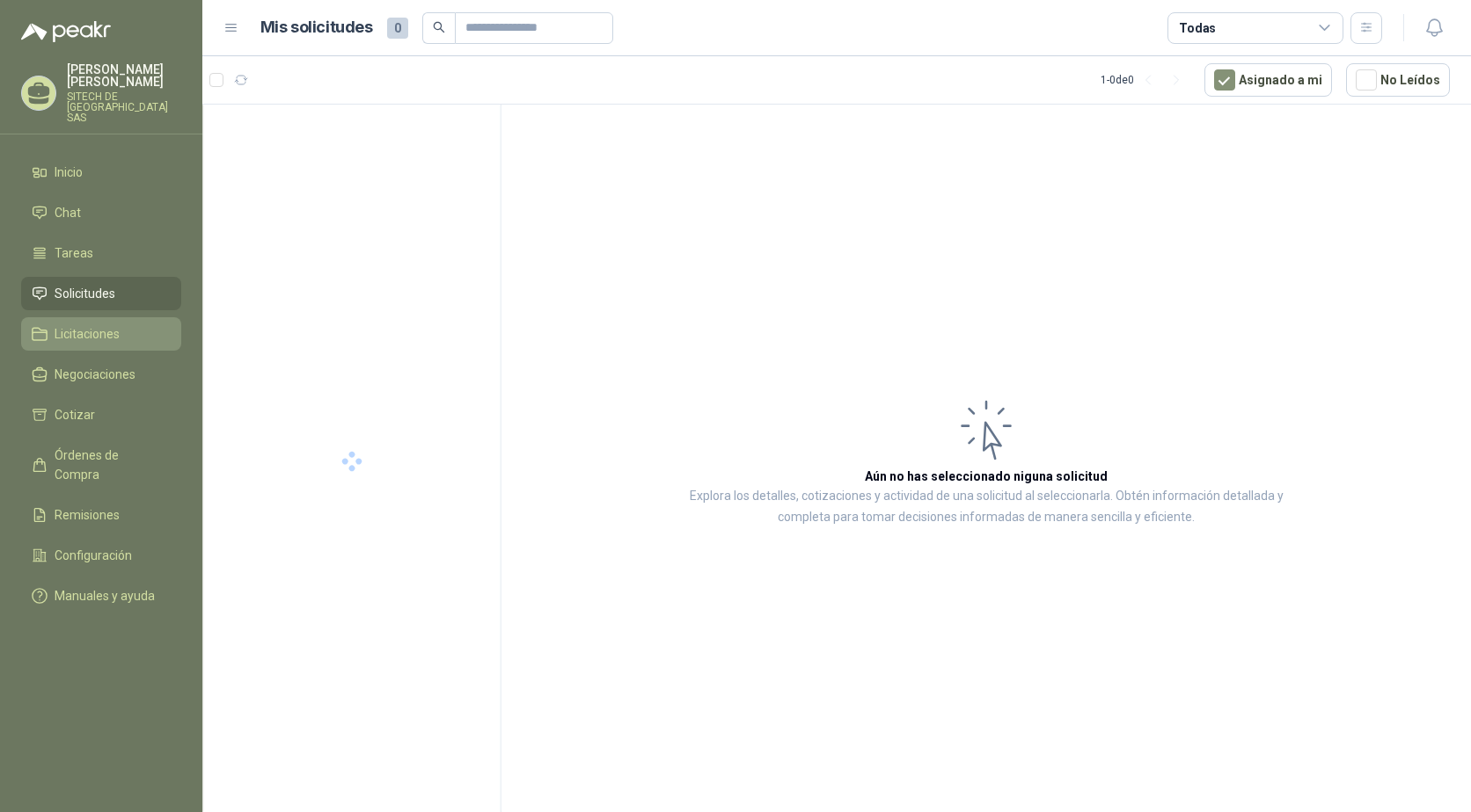
click at [105, 331] on span "Licitaciones" at bounding box center [87, 334] width 65 height 19
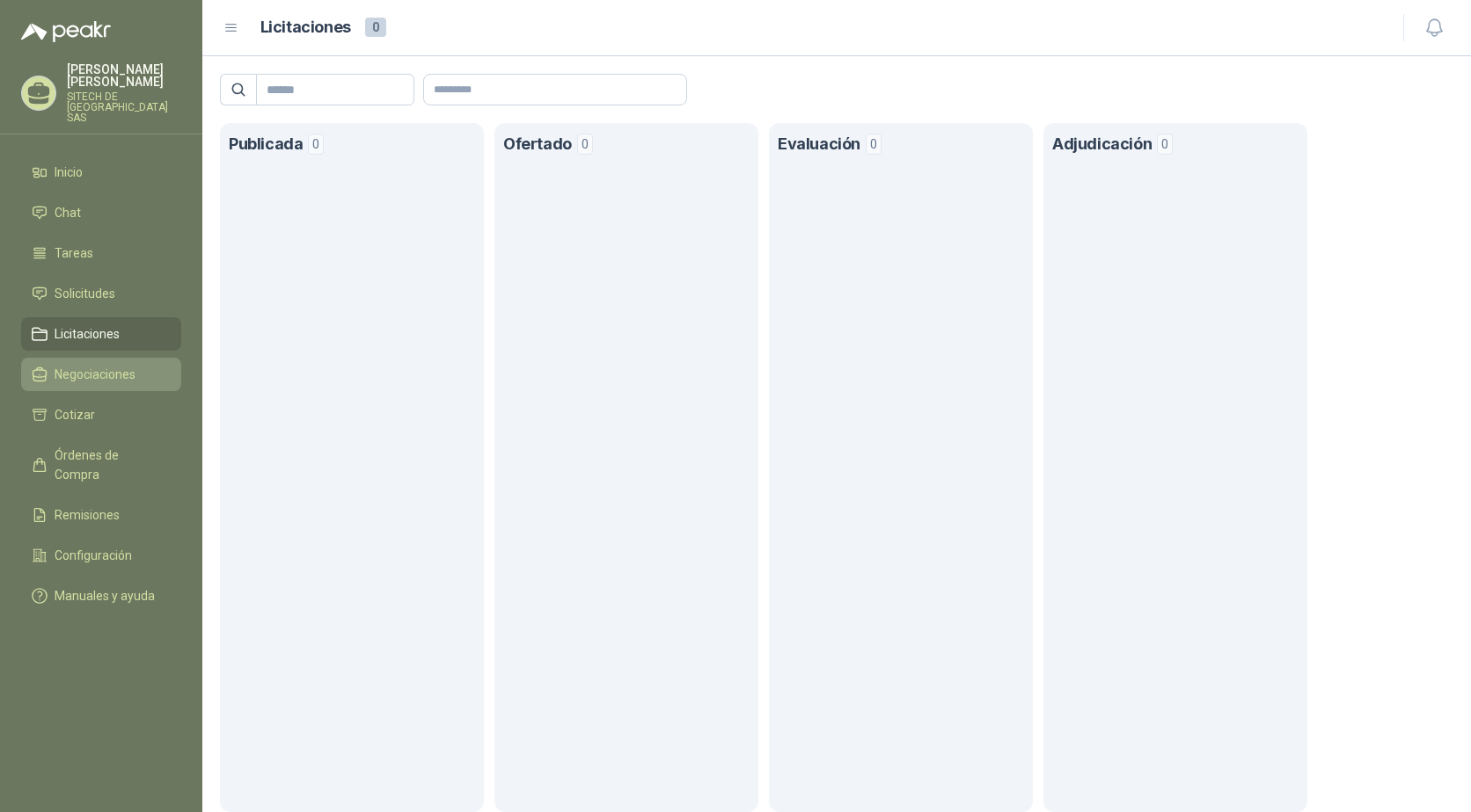
click at [105, 365] on span "Negociaciones" at bounding box center [95, 374] width 81 height 19
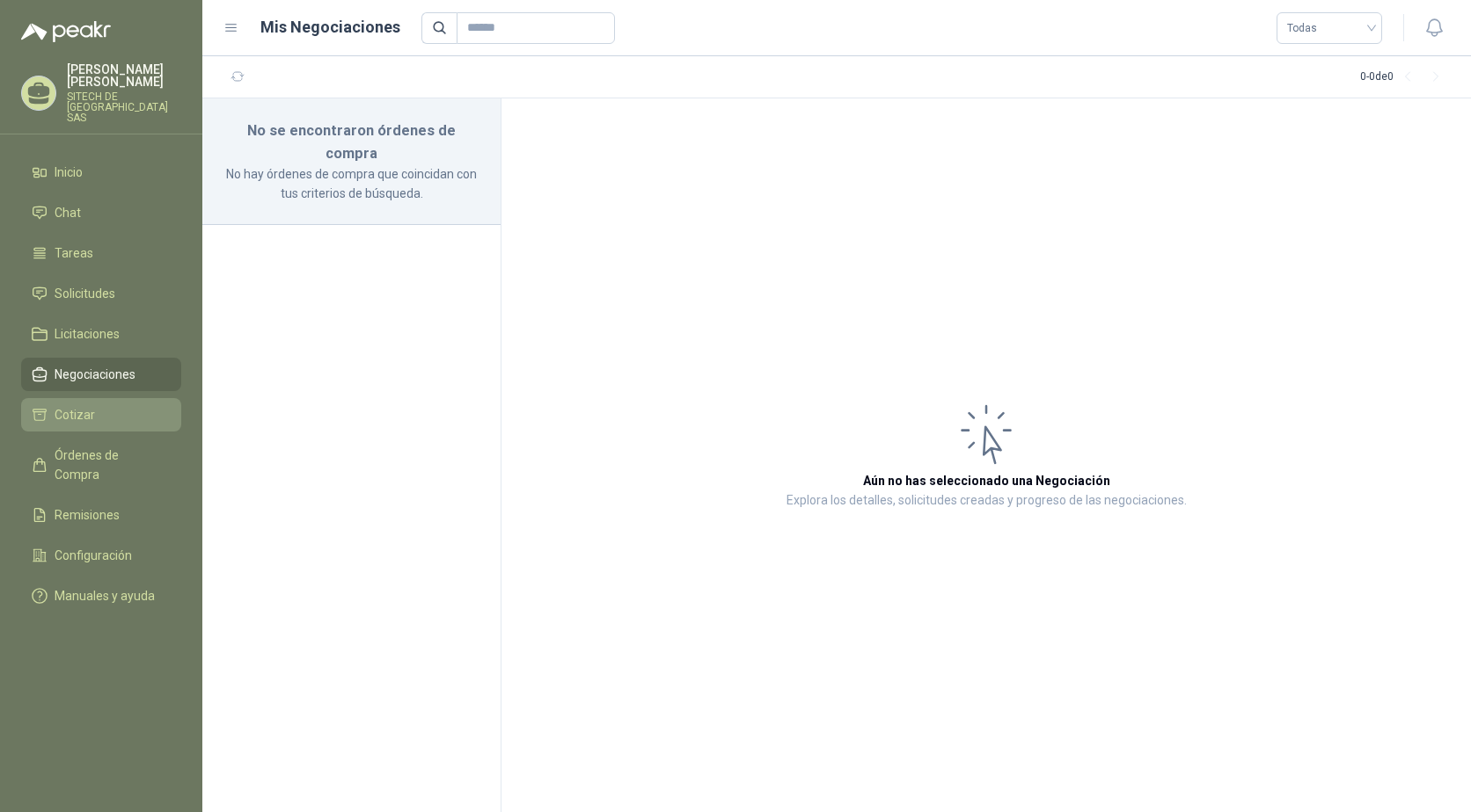
click at [100, 405] on li "Cotizar" at bounding box center [101, 415] width 139 height 19
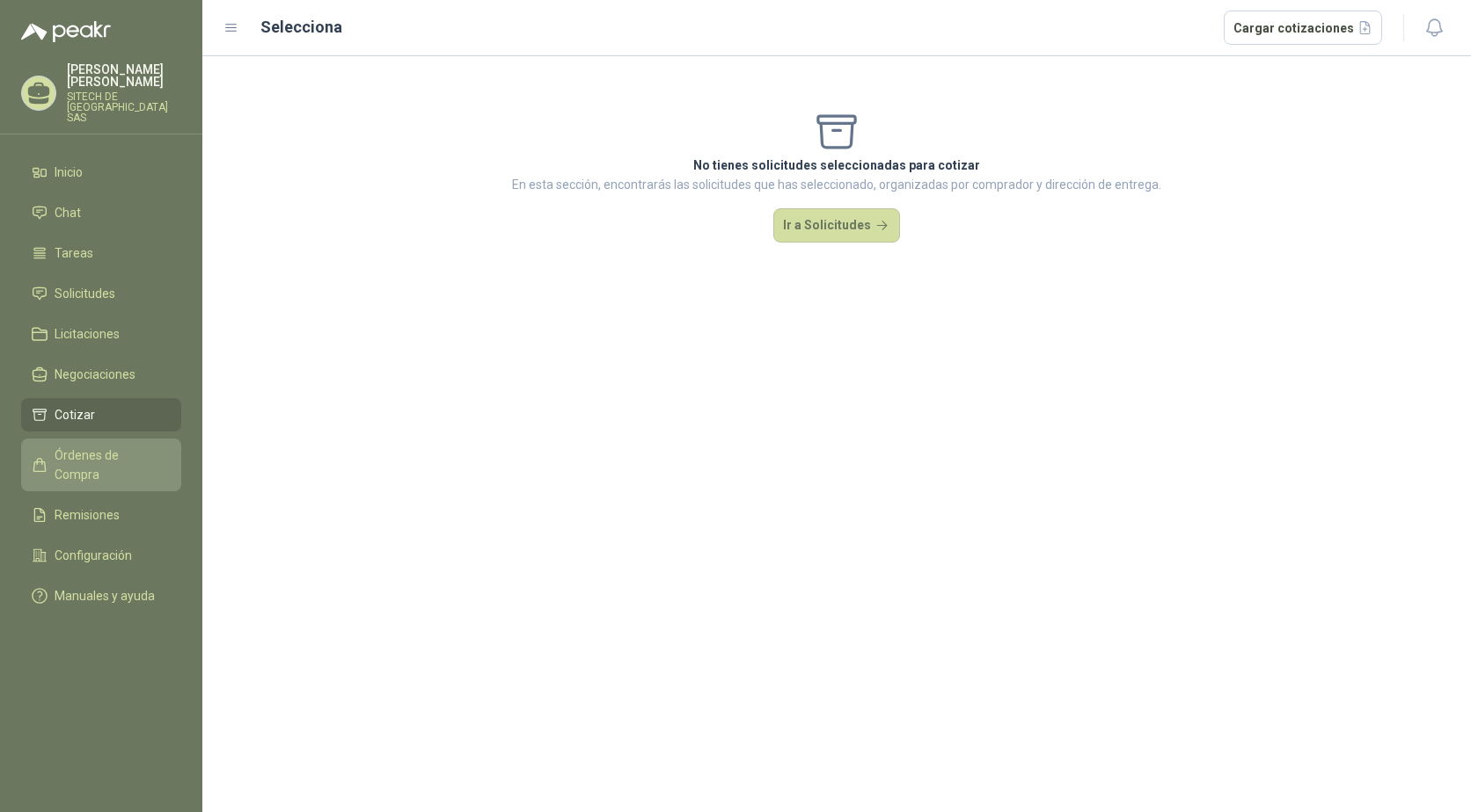
click at [134, 449] on span "Órdenes de Compra" at bounding box center [109, 465] width 110 height 38
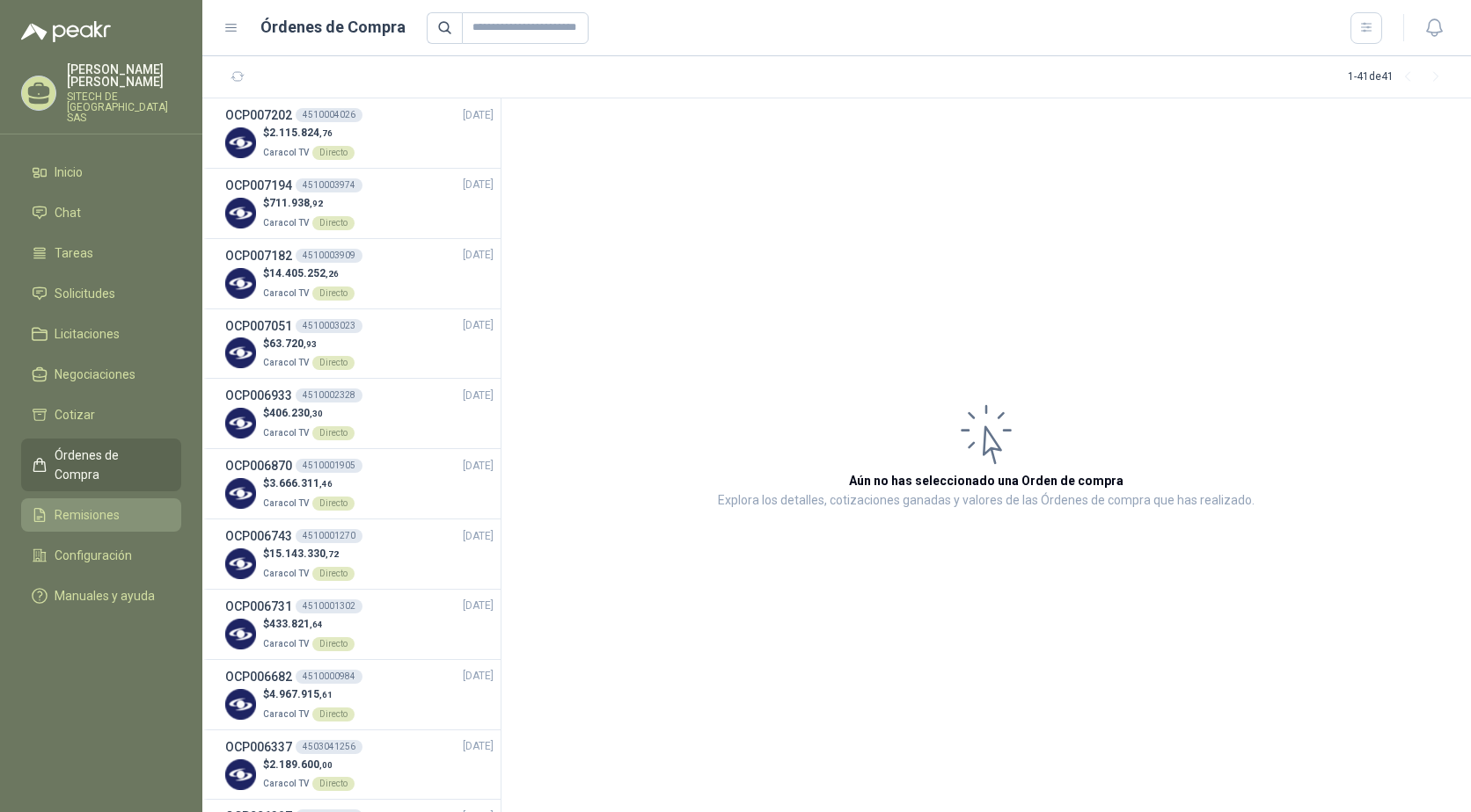
click at [106, 506] on span "Remisiones" at bounding box center [87, 515] width 65 height 19
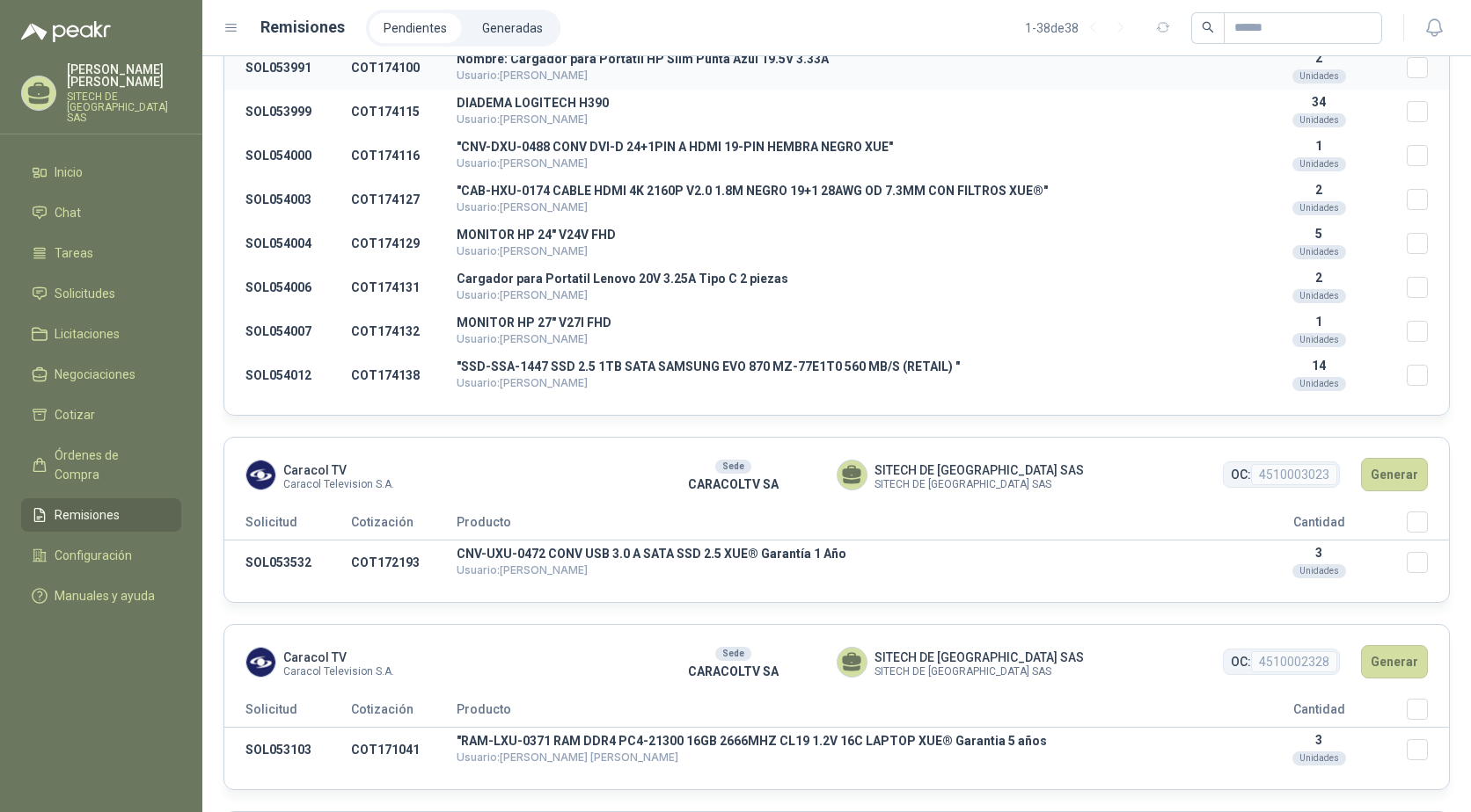
scroll to position [615, 0]
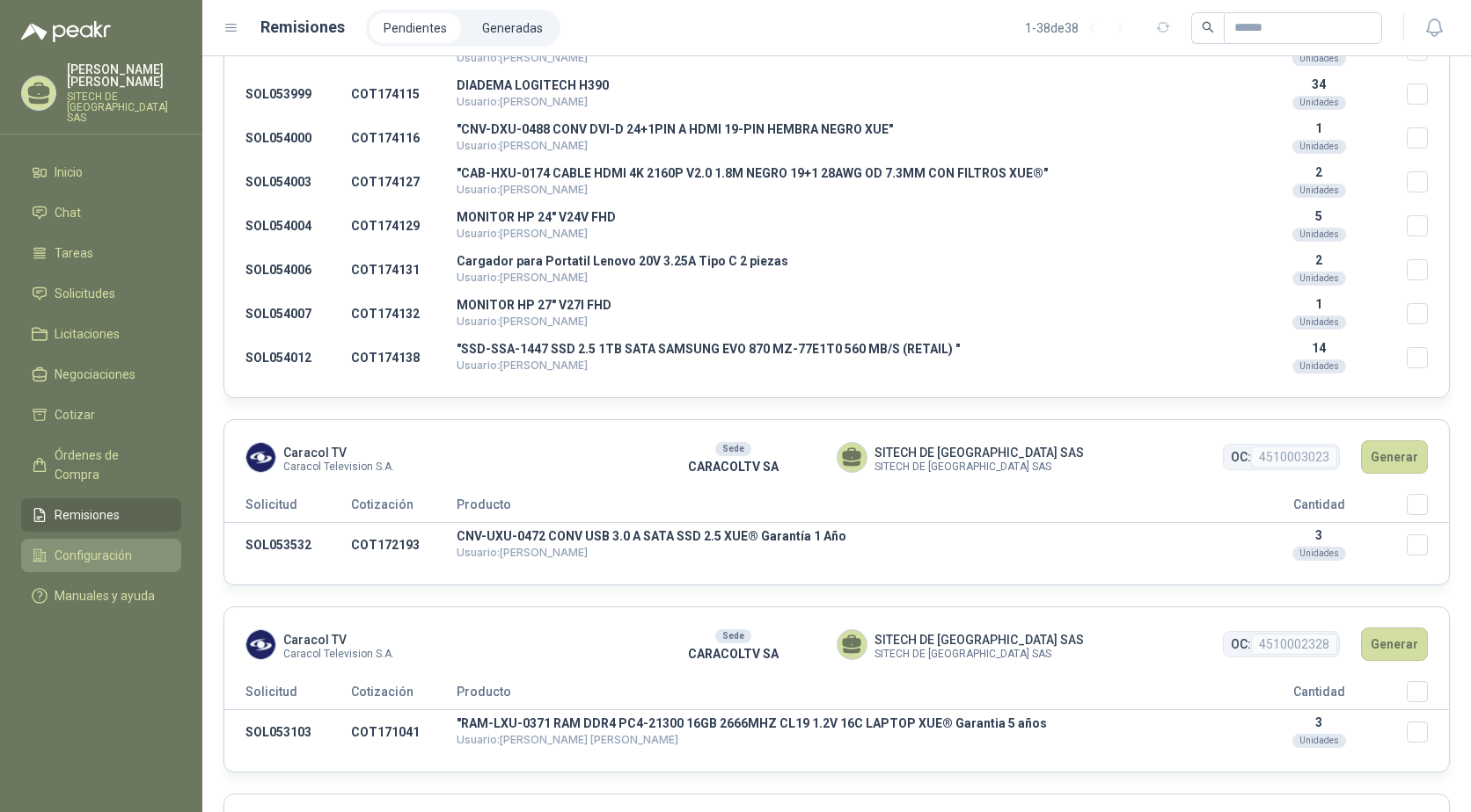
click at [109, 546] on span "Configuración" at bounding box center [93, 556] width 78 height 19
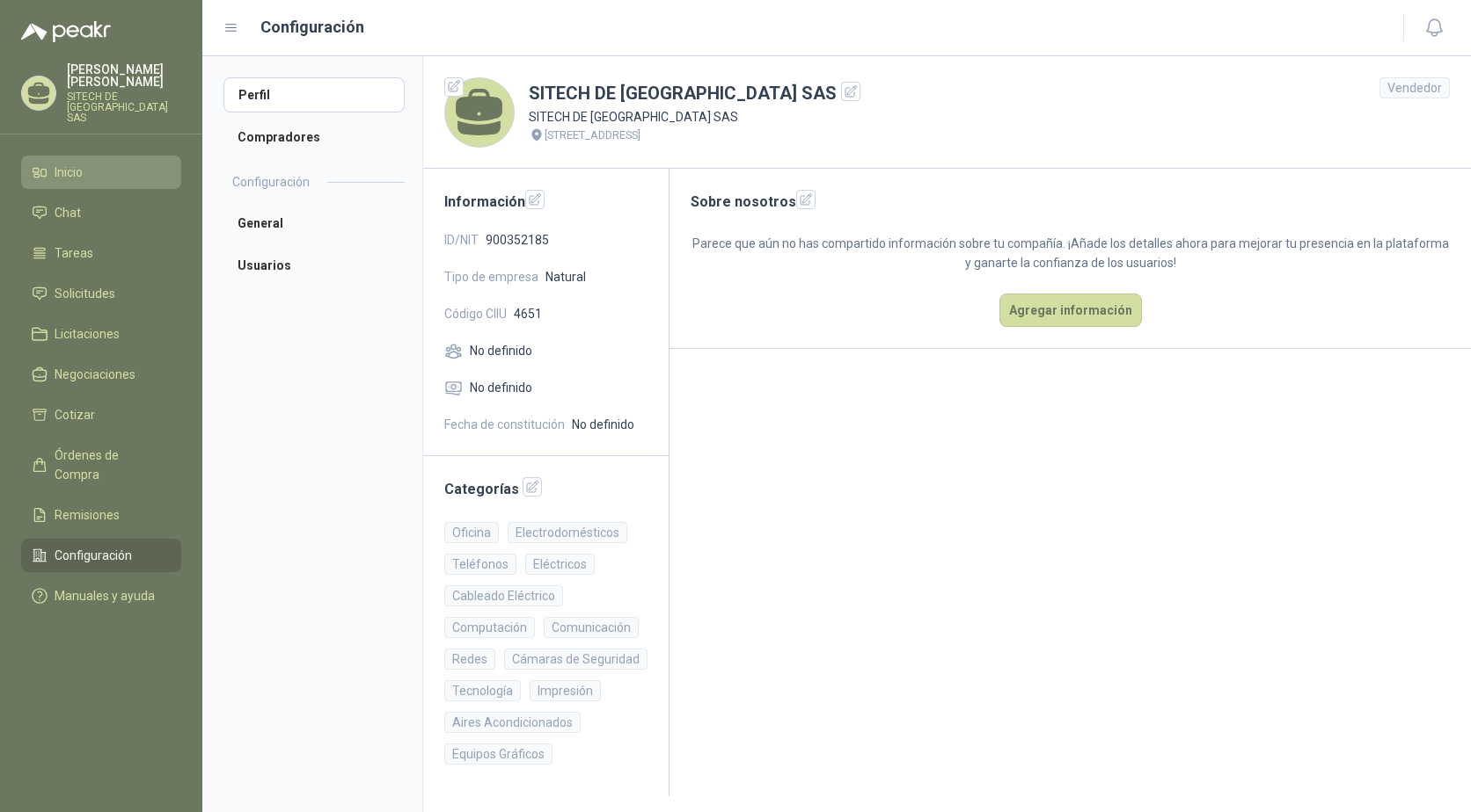
click at [56, 155] on link "Inicio" at bounding box center [101, 172] width 160 height 34
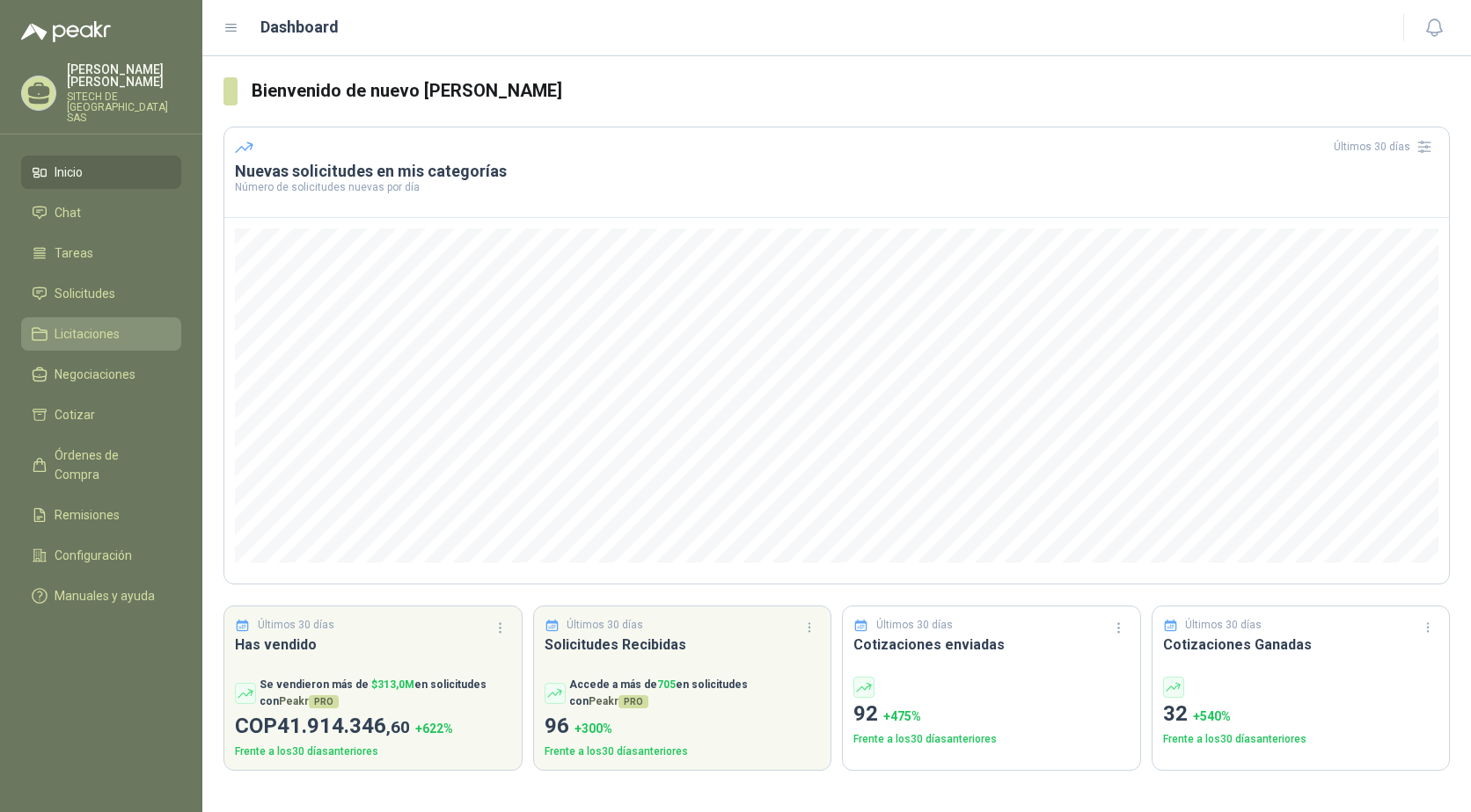
click at [84, 318] on link "Licitaciones" at bounding box center [101, 334] width 160 height 34
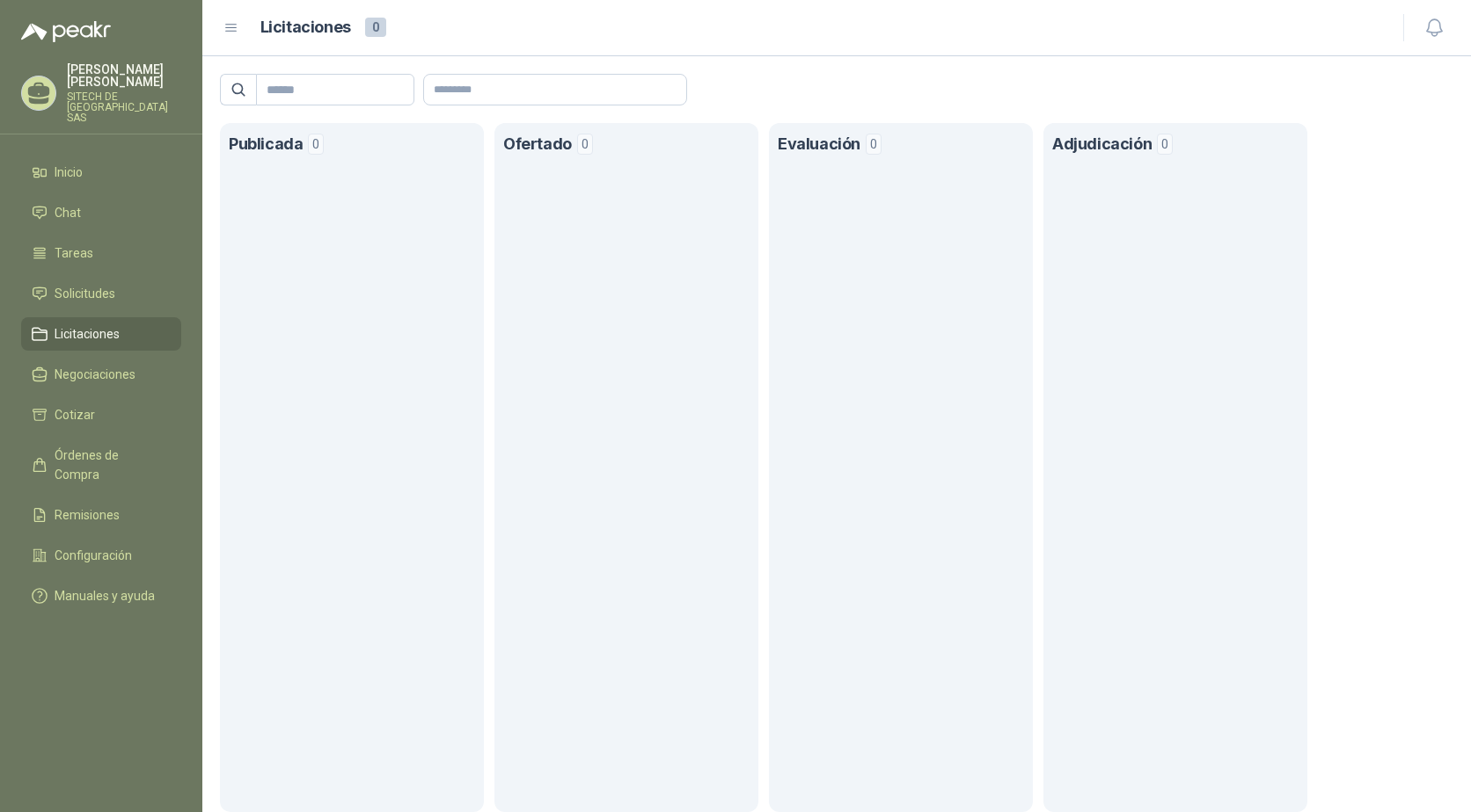
click at [102, 345] on ul "Inicio Chat Tareas Solicitudes Licitaciones Negociaciones Cotizar Órdenes de Co…" at bounding box center [101, 388] width 203 height 465
click at [84, 251] on link "Tareas" at bounding box center [101, 252] width 160 height 34
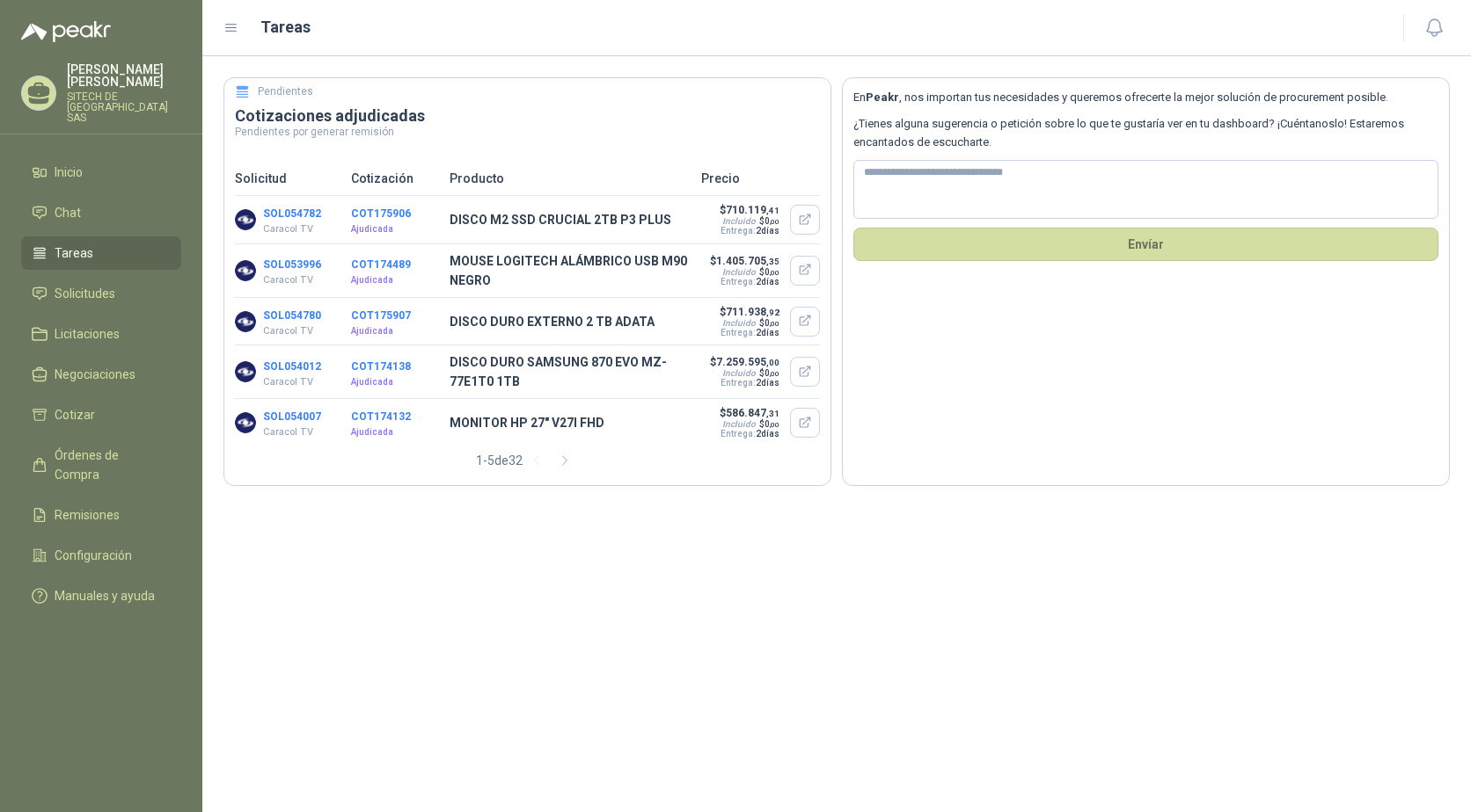
click at [68, 183] on ul "Inicio Chat Tareas Solicitudes Licitaciones Negociaciones Cotizar Órdenes de Co…" at bounding box center [101, 388] width 203 height 465
click at [68, 162] on span "Inicio" at bounding box center [68, 172] width 28 height 19
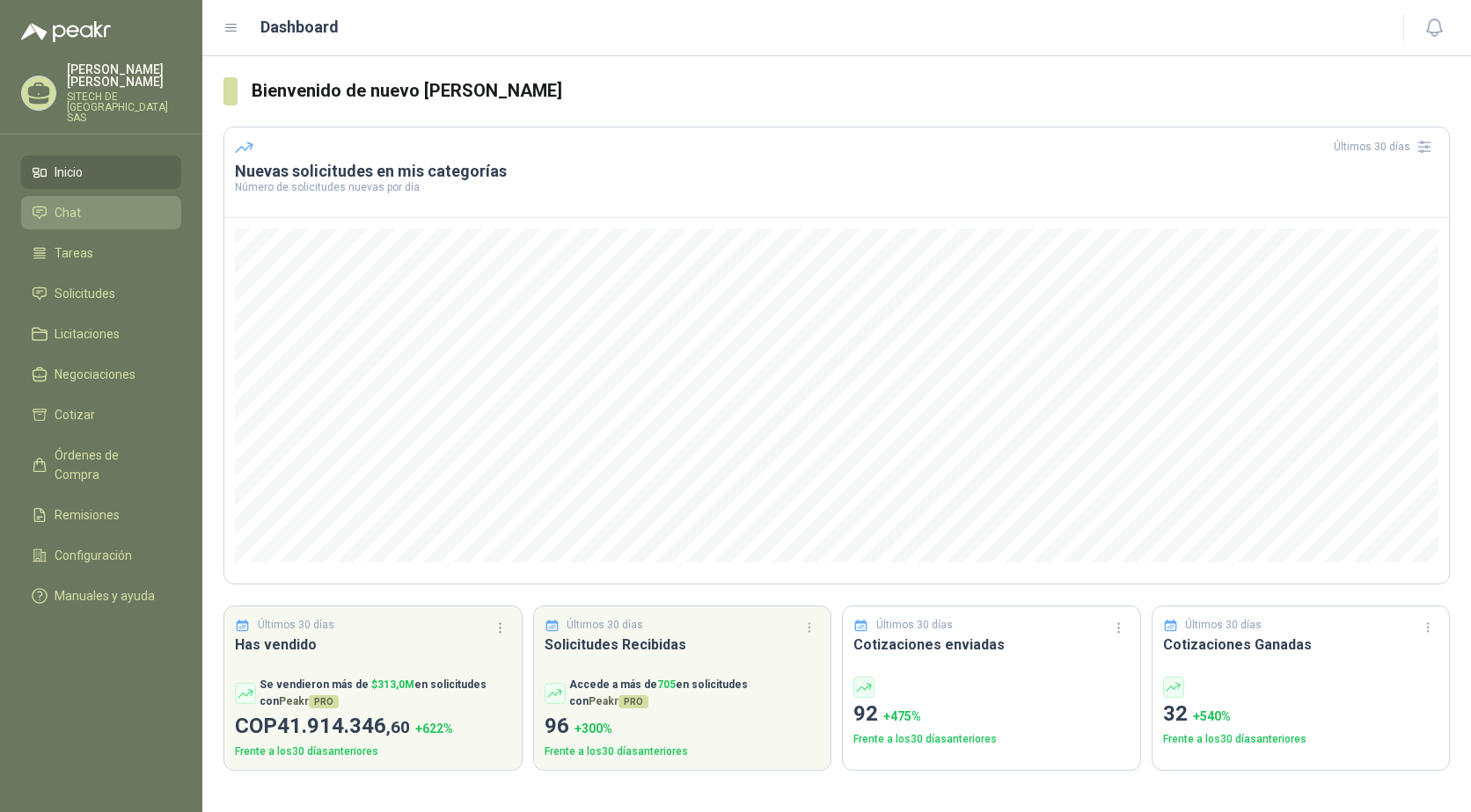
click at [55, 203] on span "Chat" at bounding box center [67, 213] width 26 height 19
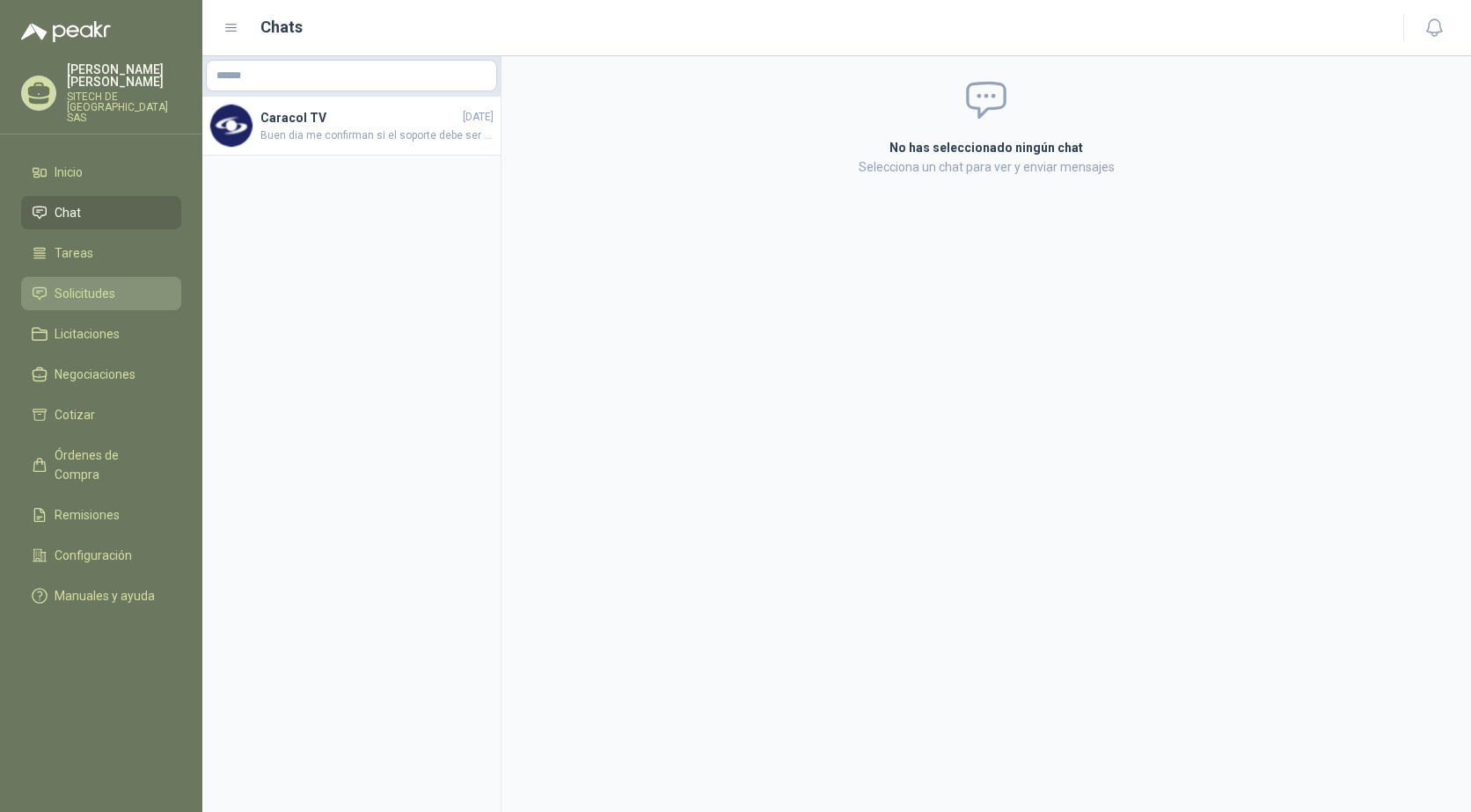
click at [81, 284] on span "Solicitudes" at bounding box center [84, 294] width 60 height 19
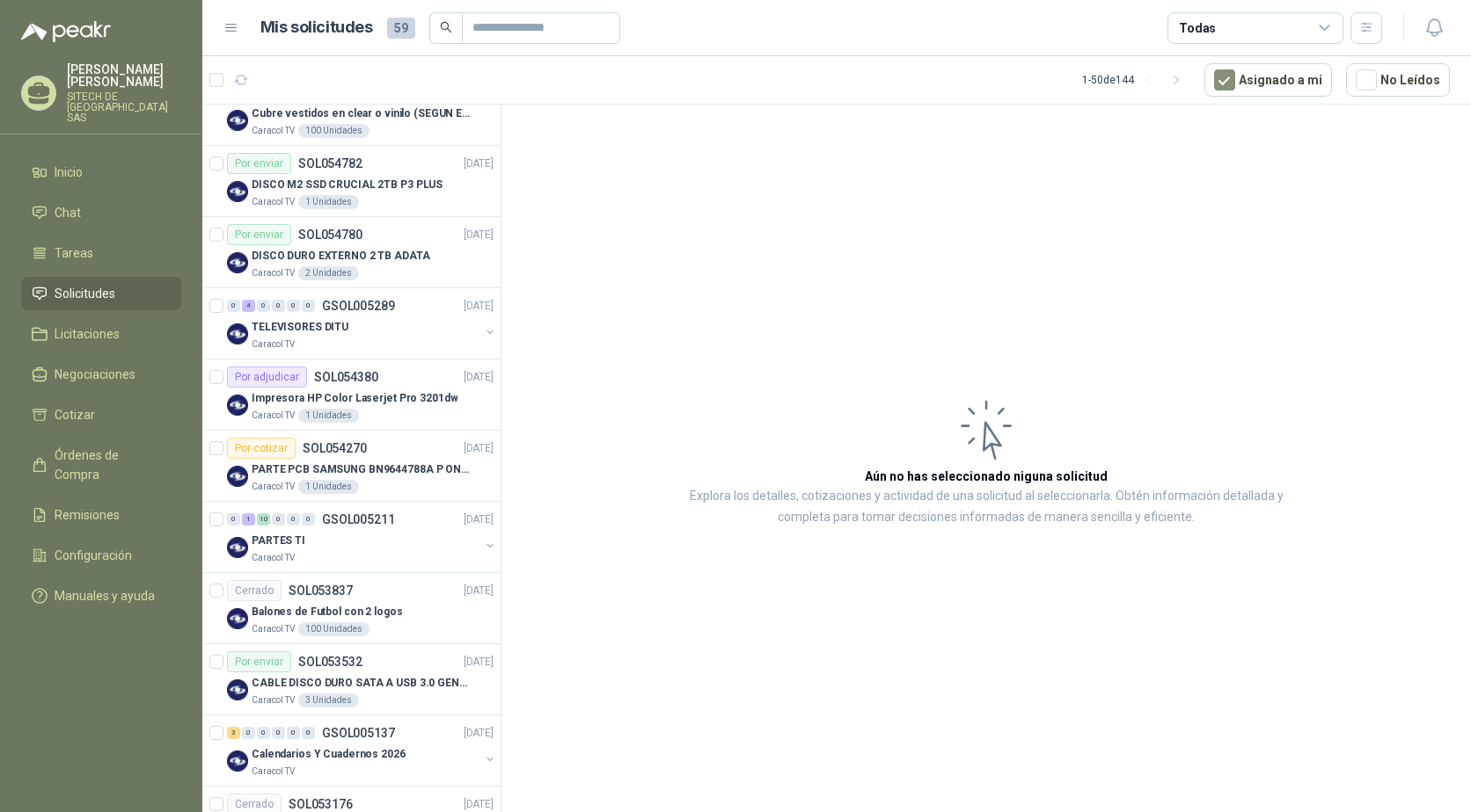
scroll to position [440, 0]
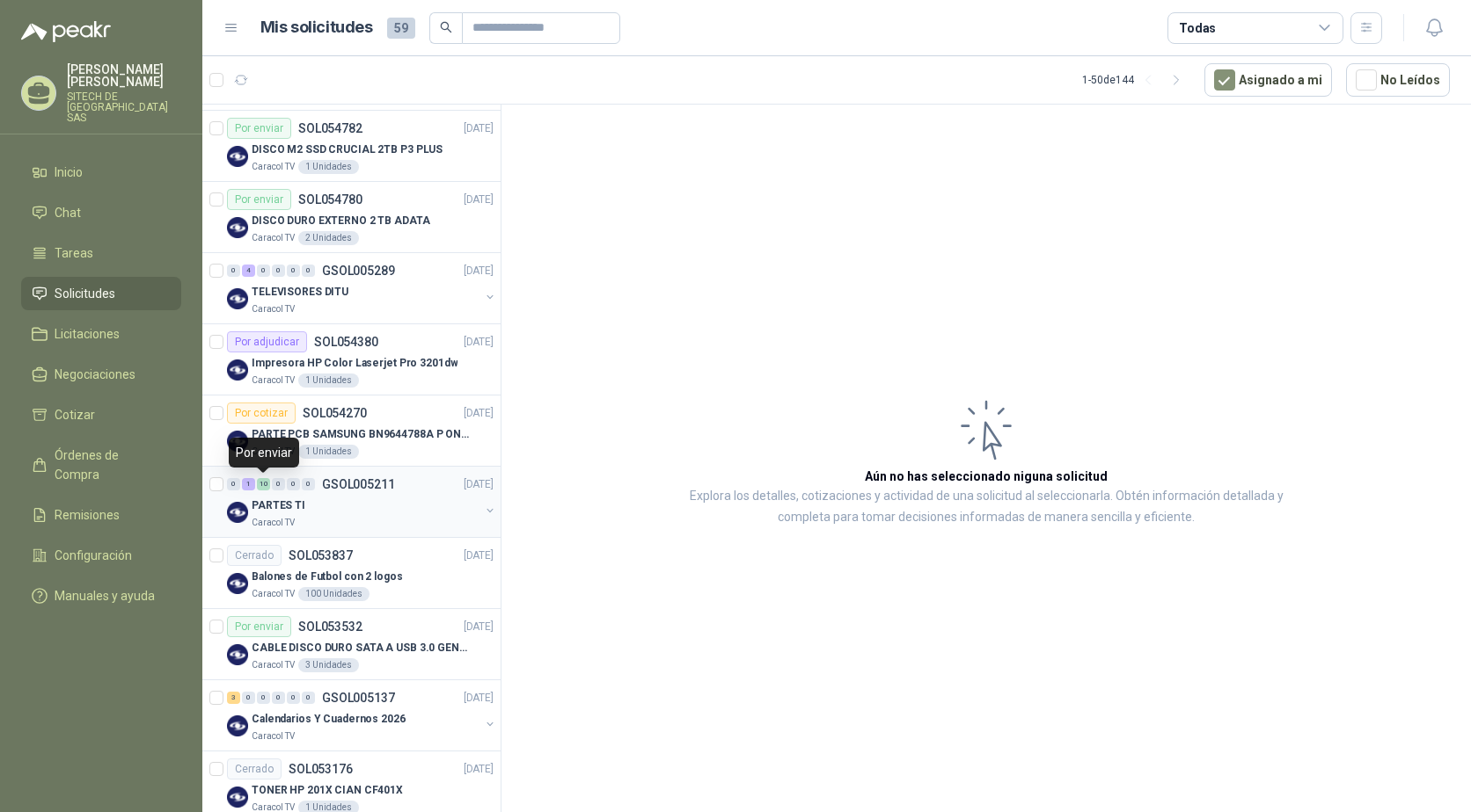
click at [267, 484] on div "10" at bounding box center [263, 484] width 13 height 12
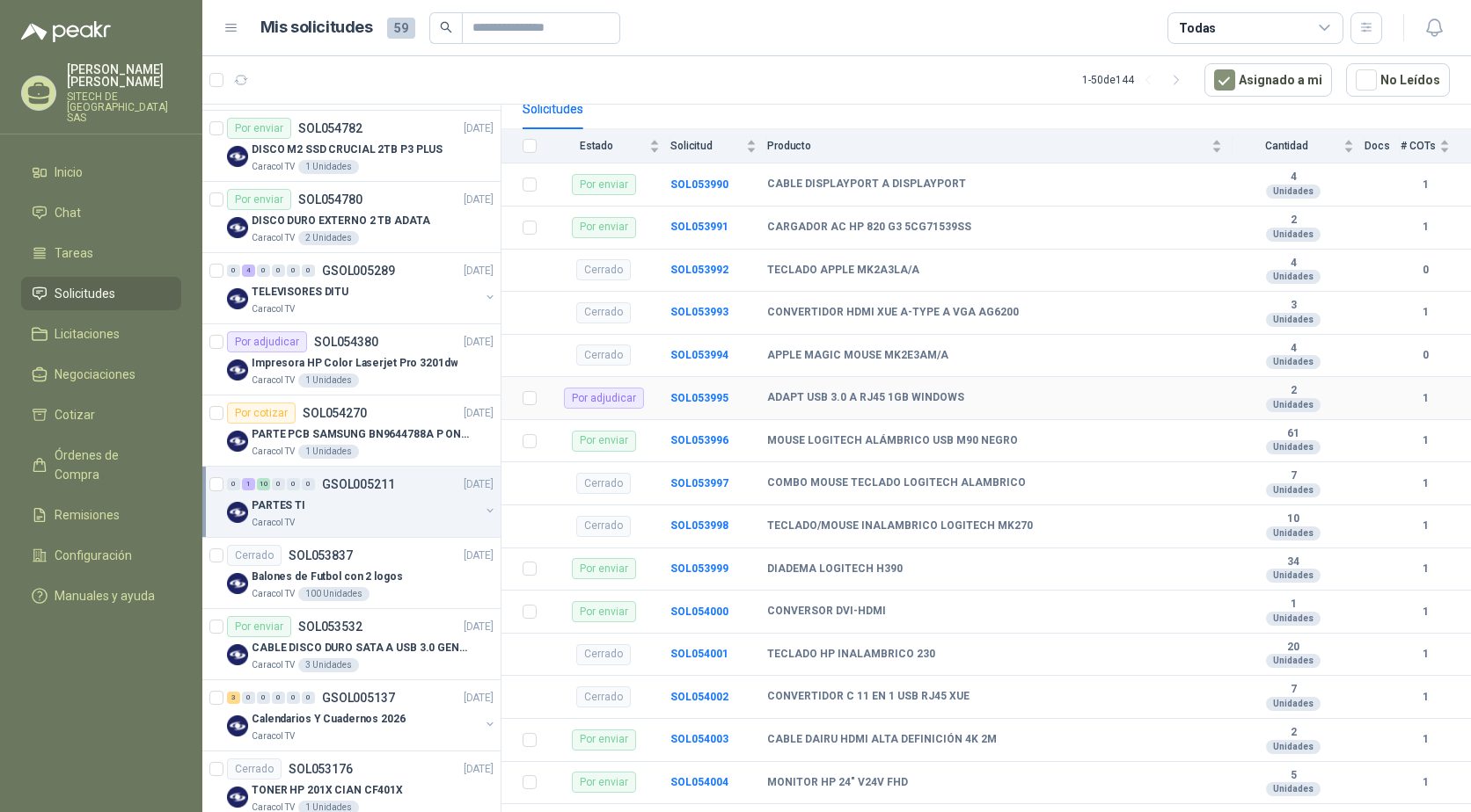
scroll to position [264, 0]
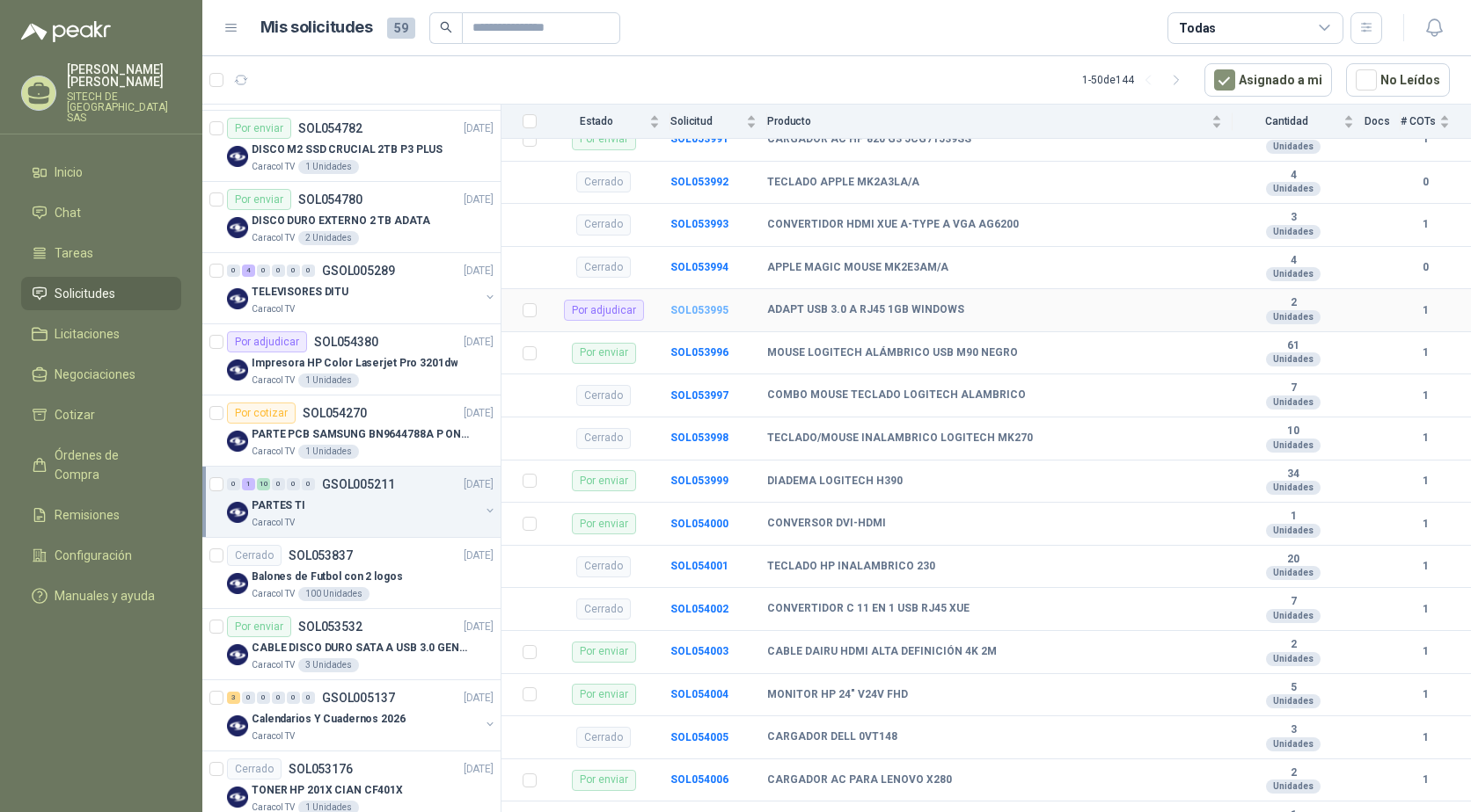
click at [680, 314] on b "SOL053995" at bounding box center [699, 310] width 58 height 12
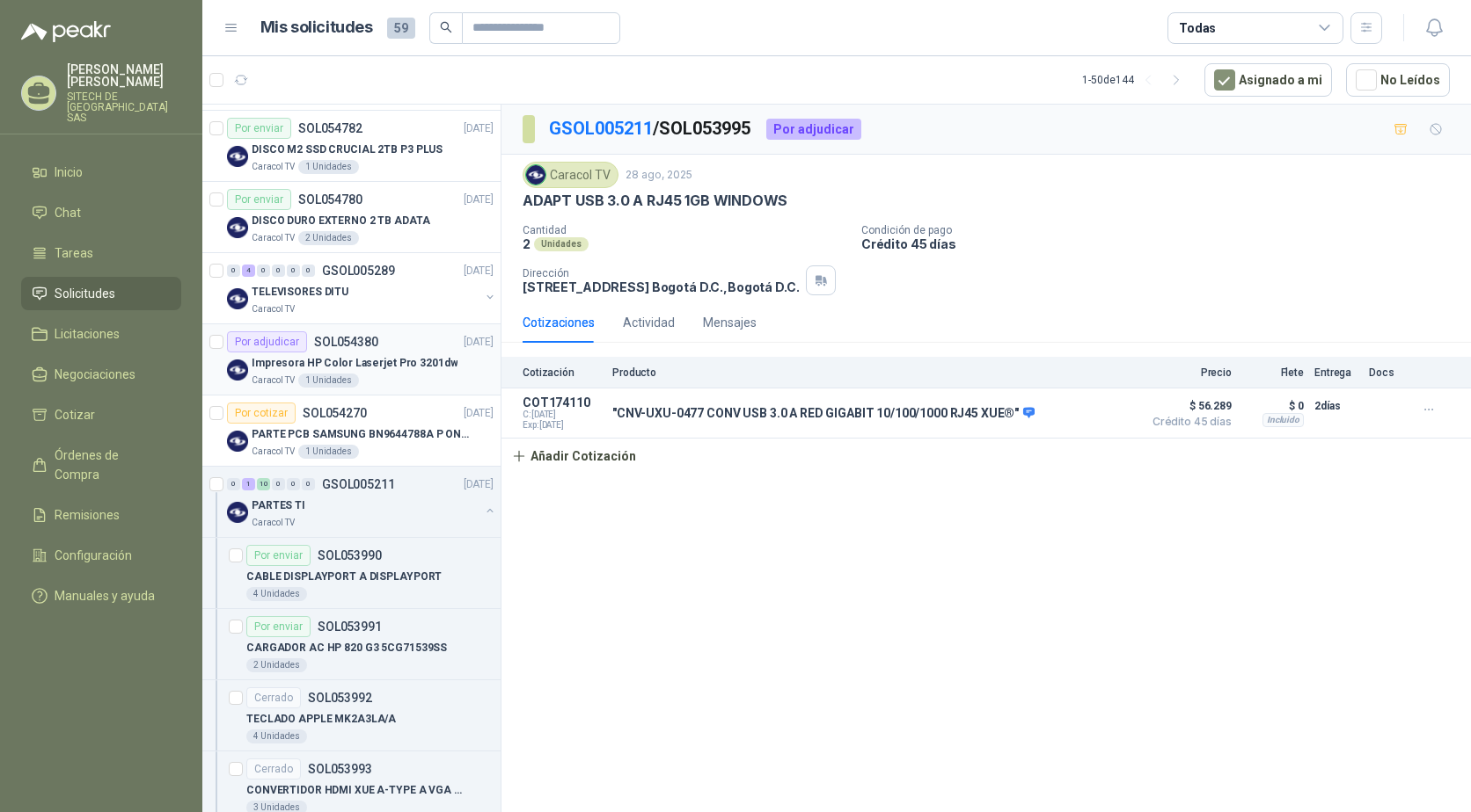
click at [351, 359] on p "Impresora HP Color Laserjet Pro 3201dw" at bounding box center [354, 363] width 205 height 16
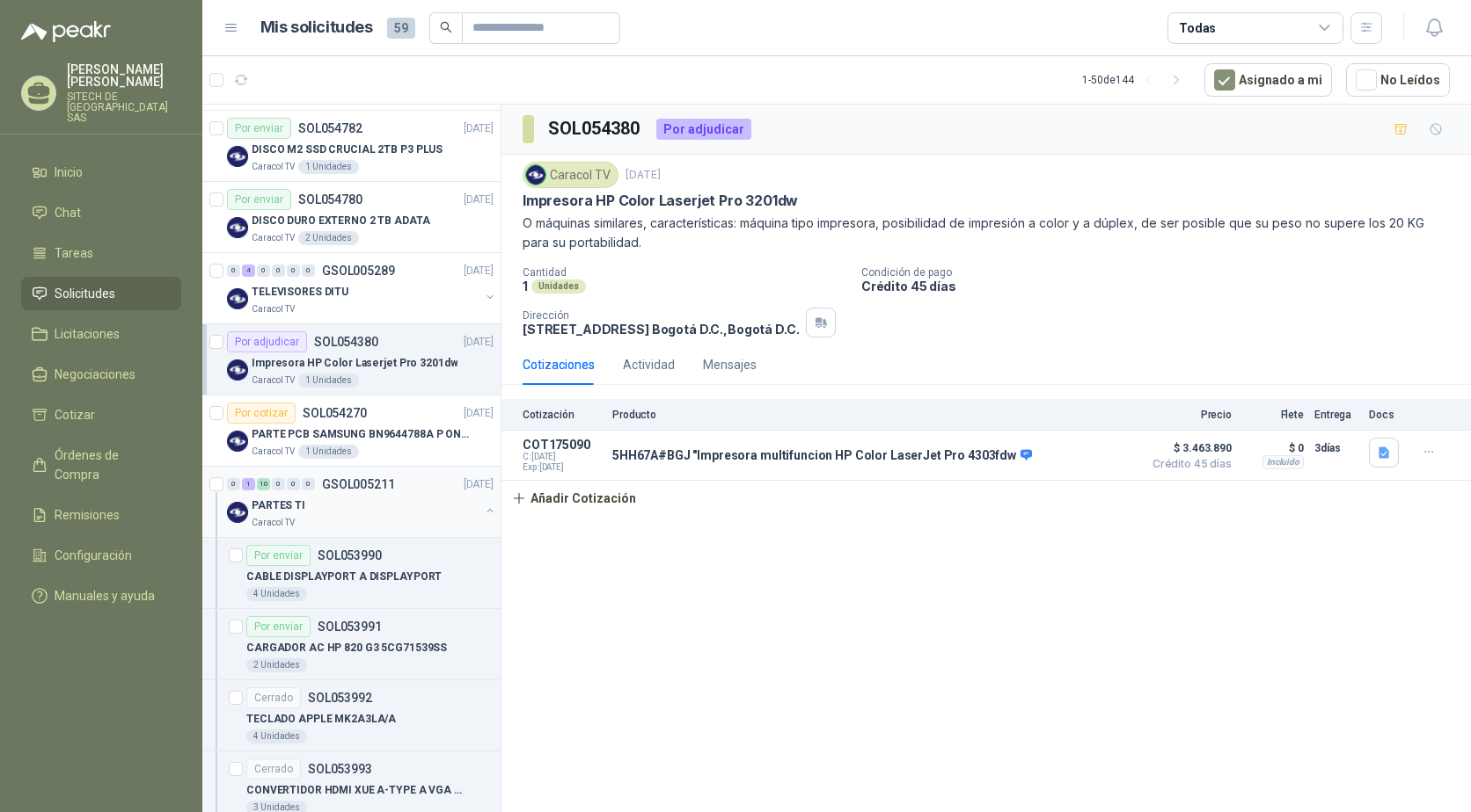
click at [289, 490] on div "0" at bounding box center [294, 484] width 13 height 12
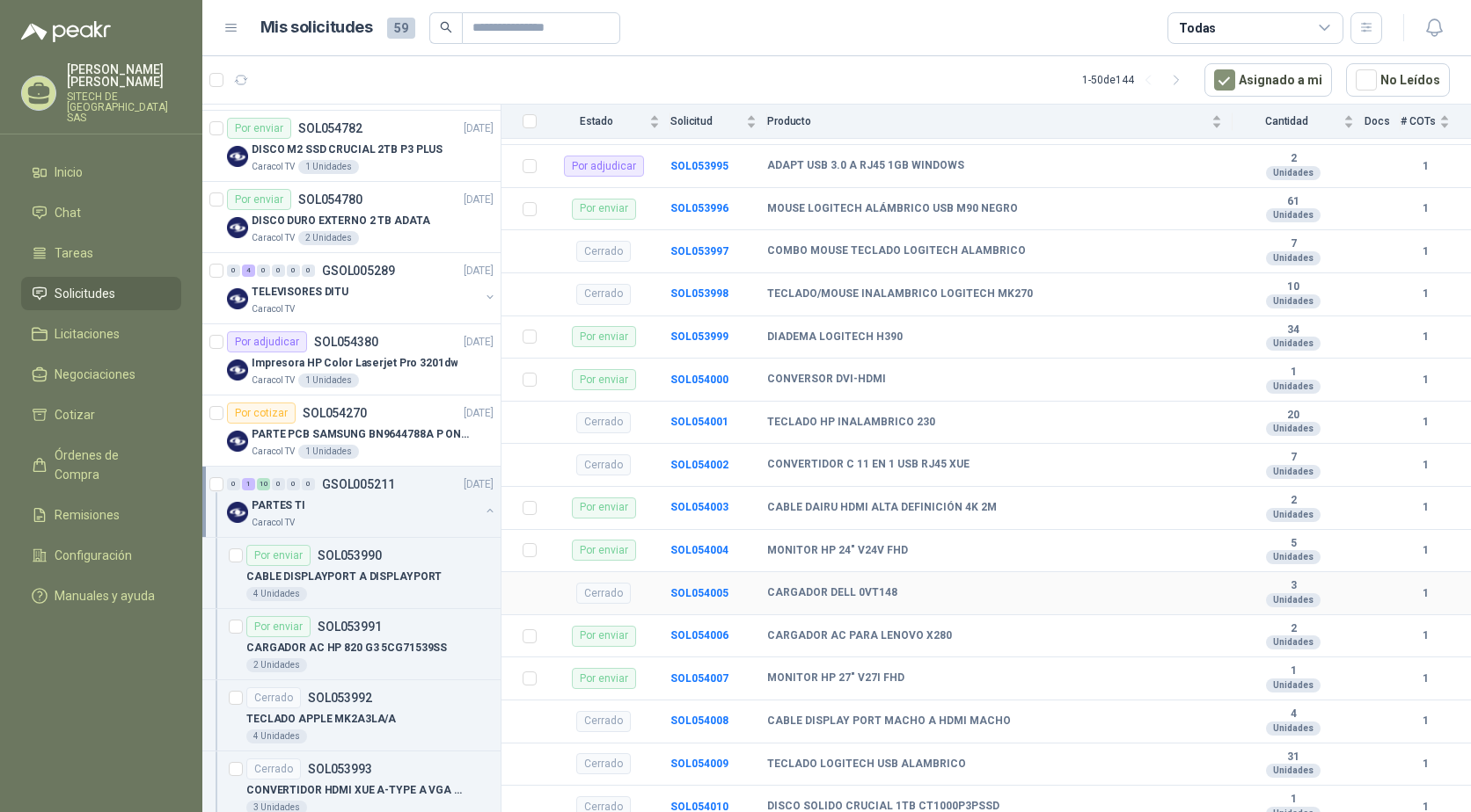
scroll to position [440, 0]
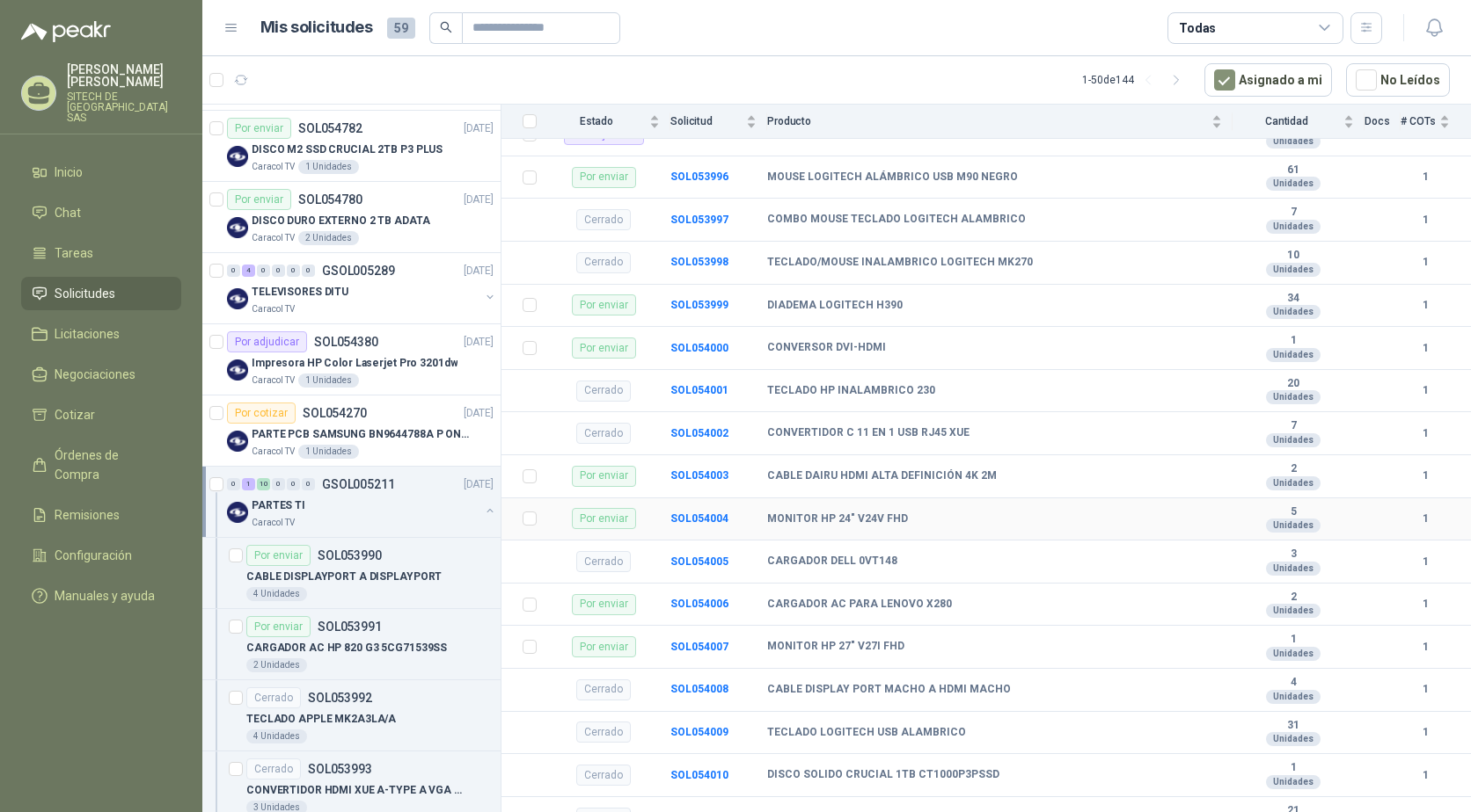
click at [609, 524] on div "Por enviar" at bounding box center [603, 518] width 64 height 21
click at [675, 519] on b "SOL054004" at bounding box center [699, 518] width 58 height 12
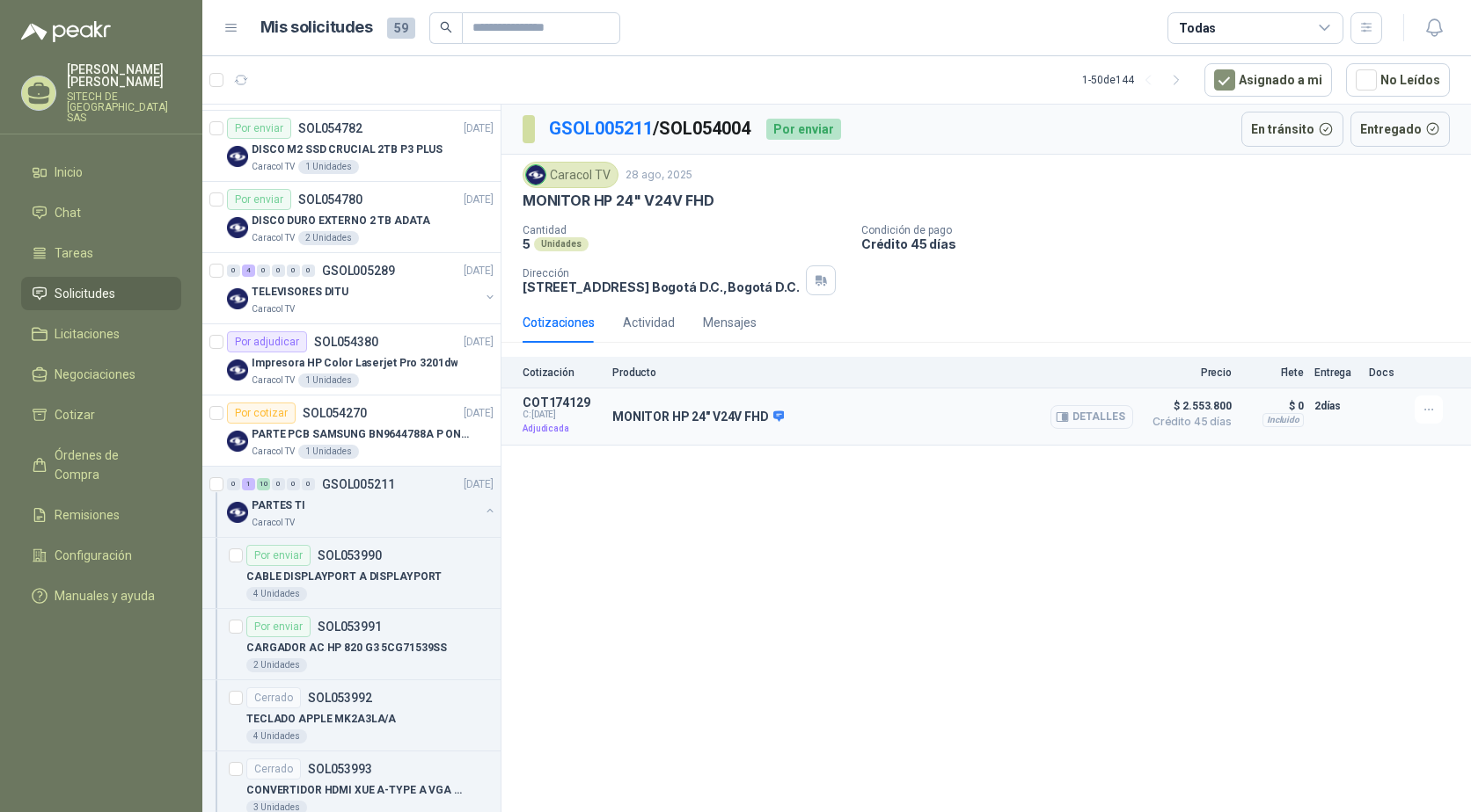
click at [1073, 414] on button "Detalles" at bounding box center [1092, 417] width 83 height 24
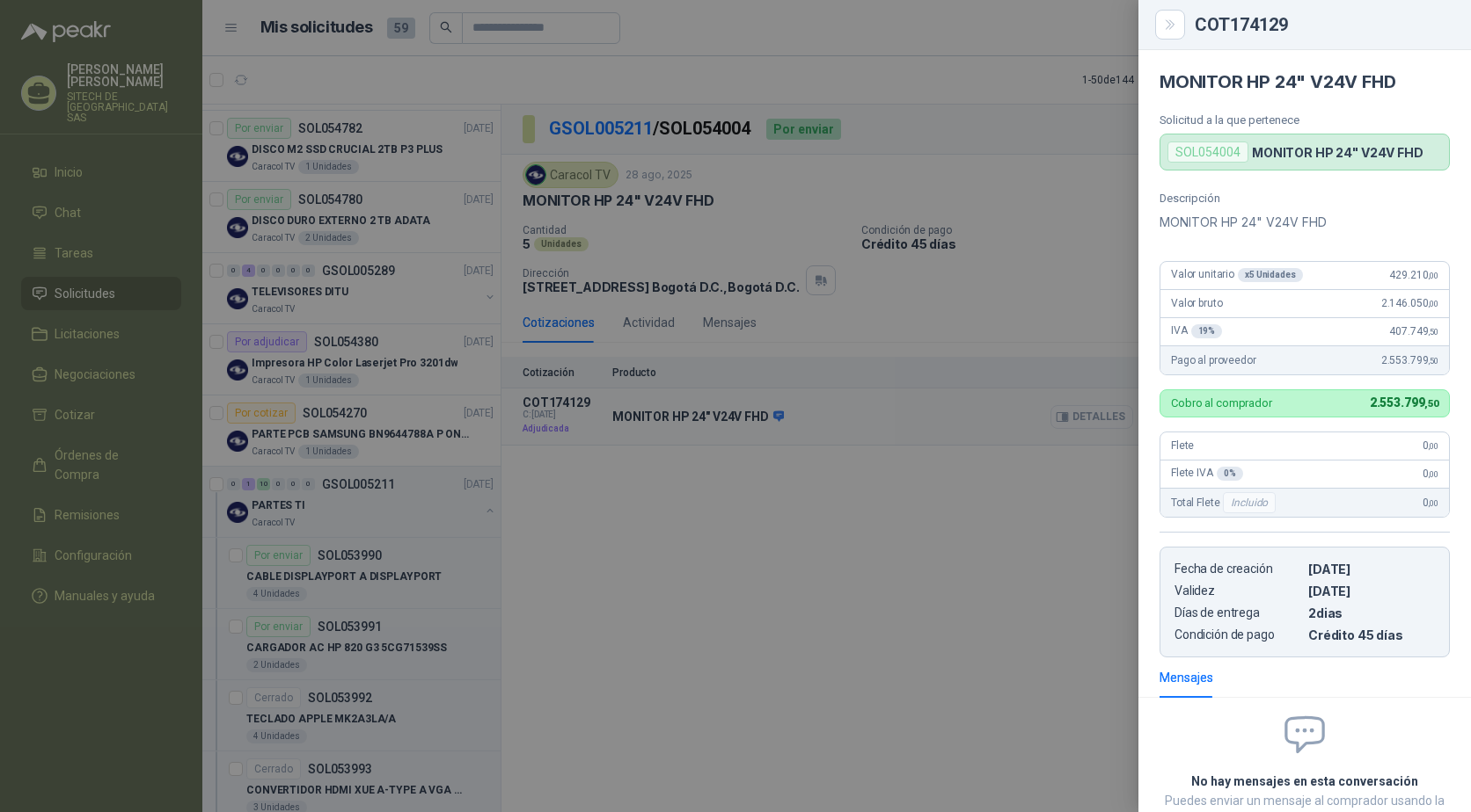
scroll to position [129, 0]
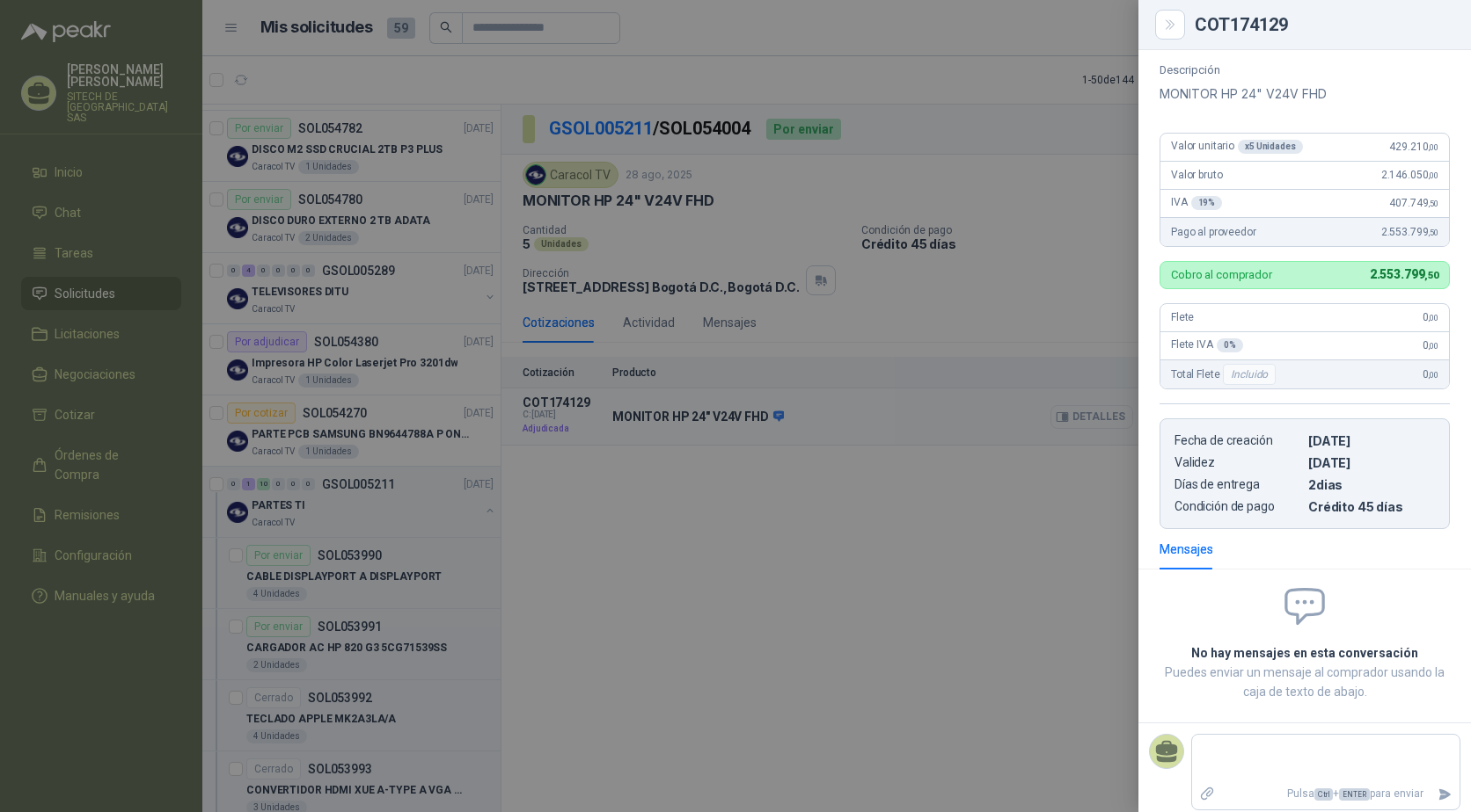
click at [1073, 414] on div at bounding box center [736, 406] width 1471 height 812
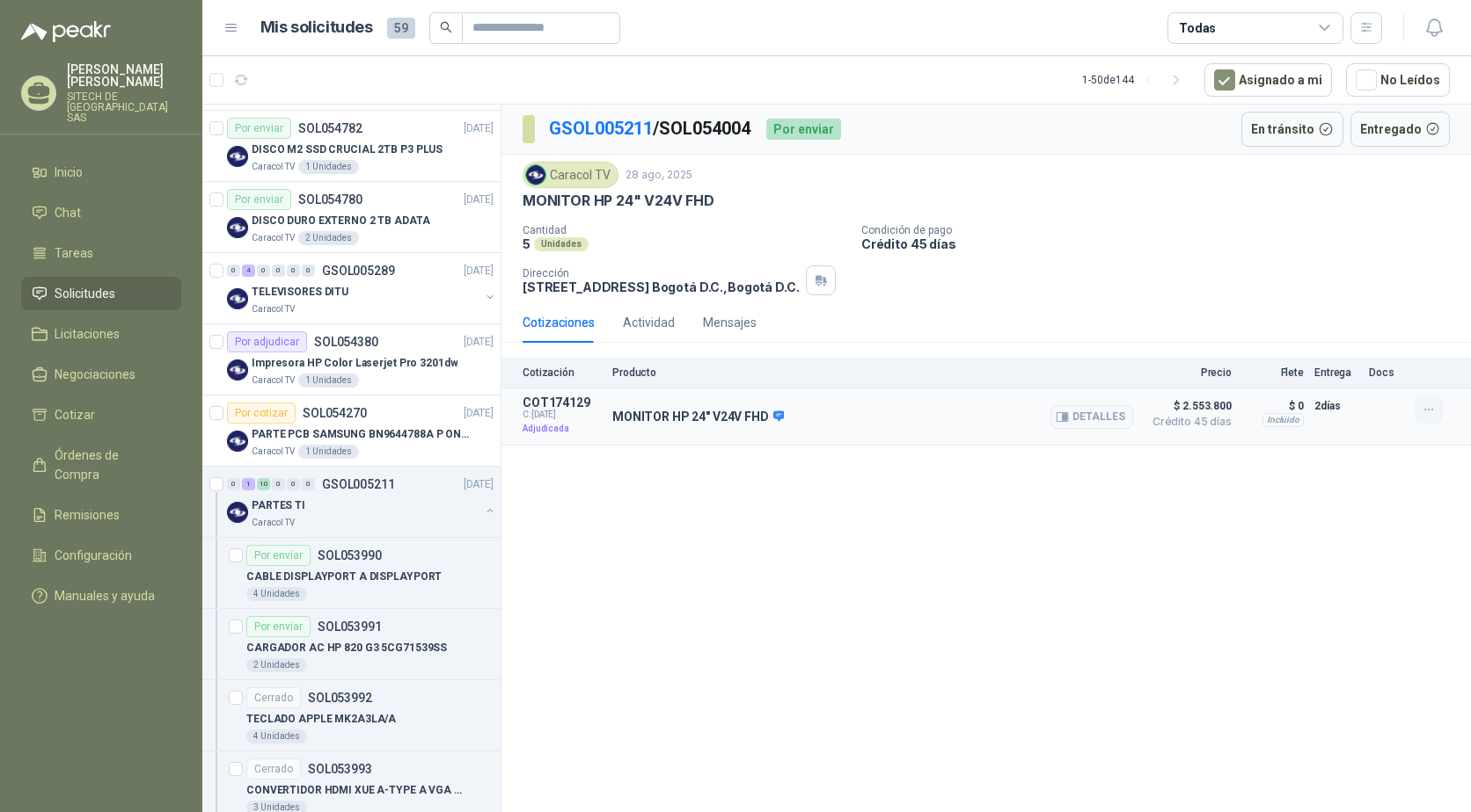
click at [1427, 400] on button "button" at bounding box center [1428, 409] width 28 height 28
click at [1180, 531] on div "GSOL005211 / SOL054004 Por enviar En [PERSON_NAME] Entregado Caracol TV 28 ago,…" at bounding box center [986, 462] width 970 height 714
click at [1184, 80] on icon "button" at bounding box center [1176, 81] width 15 height 15
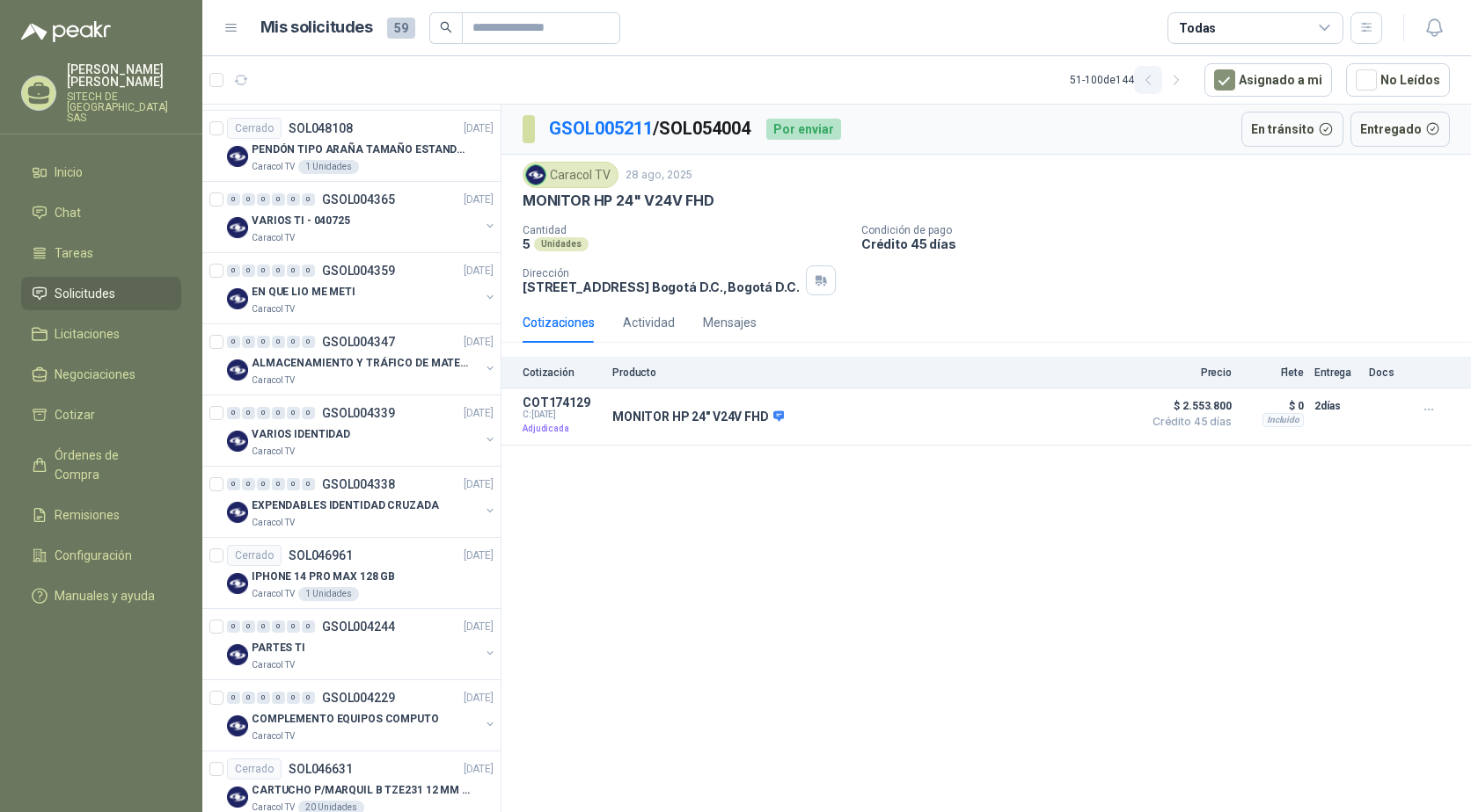
click at [1150, 79] on icon "button" at bounding box center [1148, 81] width 15 height 15
